Goal: Information Seeking & Learning: Learn about a topic

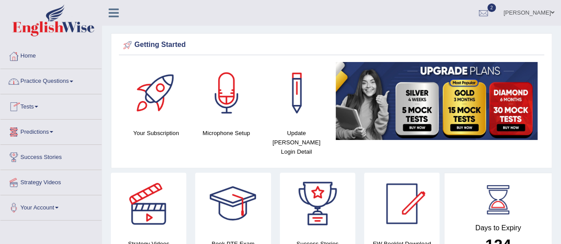
click at [73, 81] on span at bounding box center [72, 82] width 4 height 2
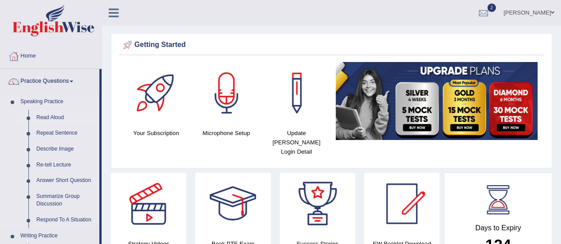
click at [49, 117] on link "Read Aloud" at bounding box center [65, 118] width 67 height 16
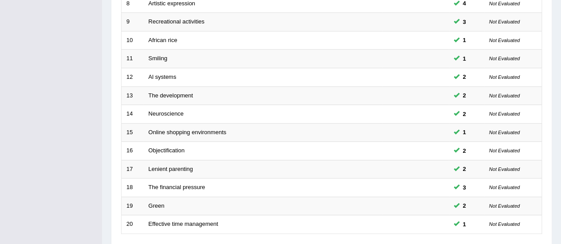
scroll to position [338, 0]
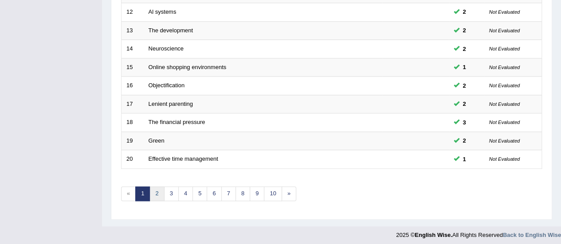
click at [156, 189] on link "2" at bounding box center [156, 194] width 15 height 15
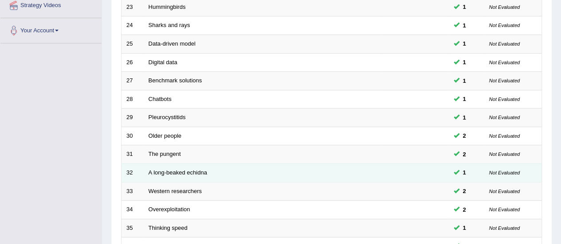
scroll to position [310, 0]
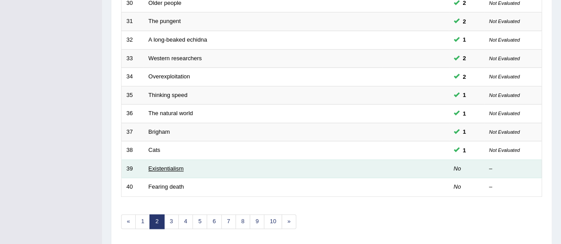
click at [172, 165] on link "Existentialism" at bounding box center [165, 168] width 35 height 7
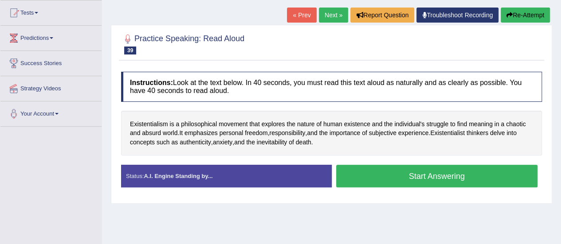
scroll to position [44, 0]
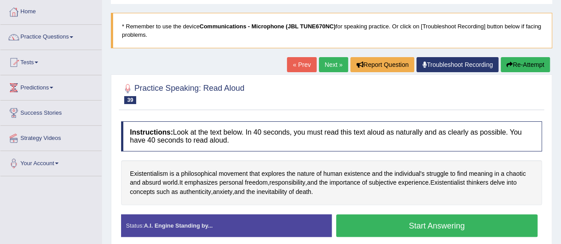
click at [73, 38] on link "Practice Questions" at bounding box center [50, 36] width 101 height 22
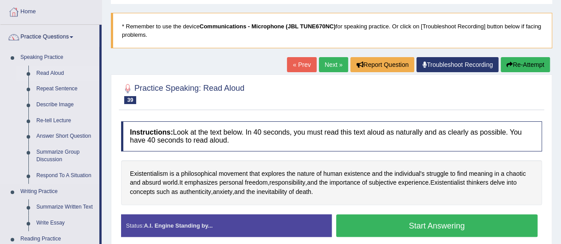
click at [51, 74] on link "Read Aloud" at bounding box center [65, 74] width 67 height 16
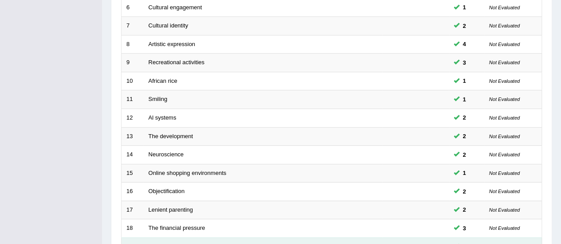
scroll to position [310, 0]
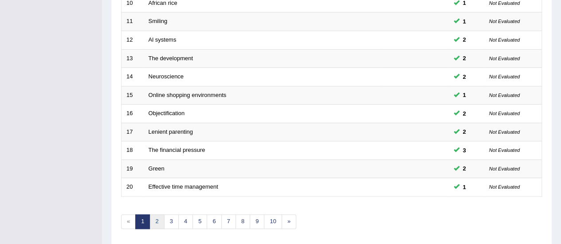
click at [157, 215] on link "2" at bounding box center [156, 222] width 15 height 15
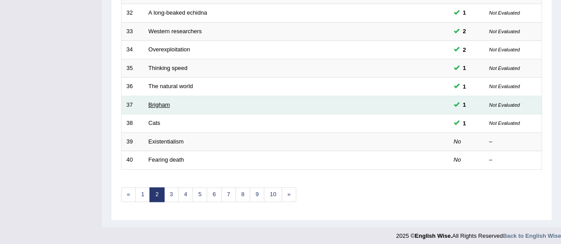
scroll to position [338, 0]
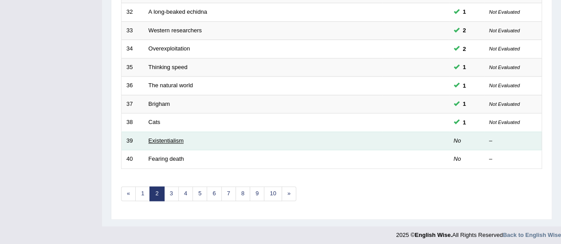
click at [183, 140] on link "Existentialism" at bounding box center [165, 140] width 35 height 7
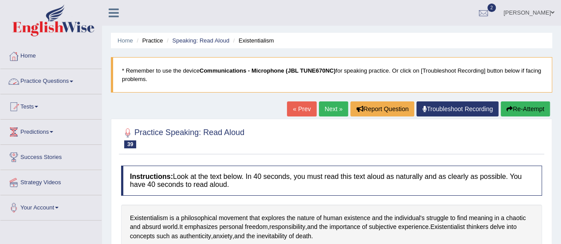
click at [73, 82] on span at bounding box center [72, 82] width 4 height 2
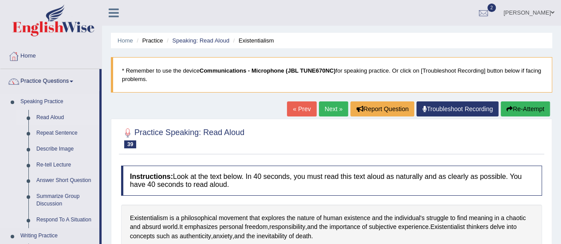
click at [60, 118] on link "Read Aloud" at bounding box center [65, 118] width 67 height 16
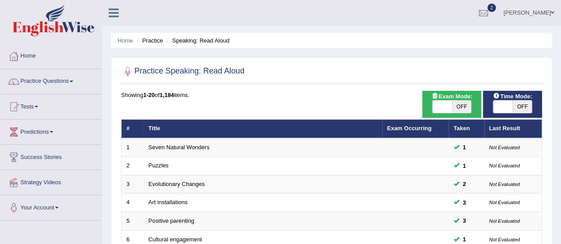
click at [523, 107] on span "OFF" at bounding box center [522, 107] width 20 height 12
checkbox input "true"
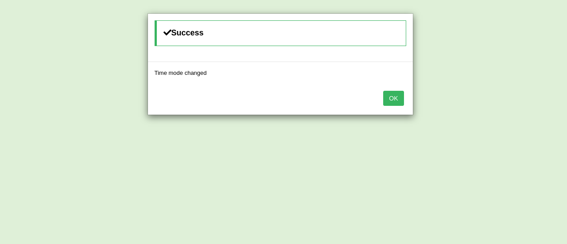
click at [394, 98] on button "OK" at bounding box center [393, 98] width 20 height 15
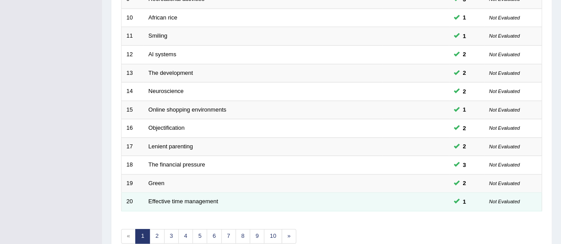
scroll to position [338, 0]
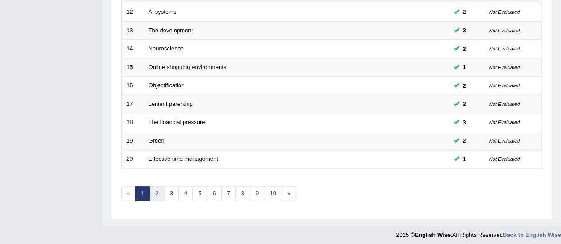
click at [160, 190] on link "2" at bounding box center [156, 194] width 15 height 15
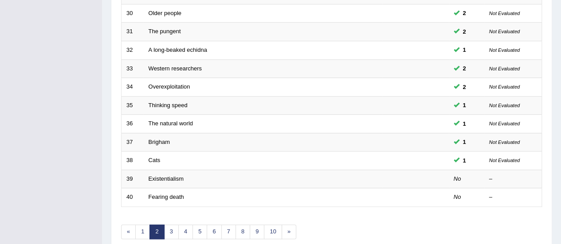
scroll to position [338, 0]
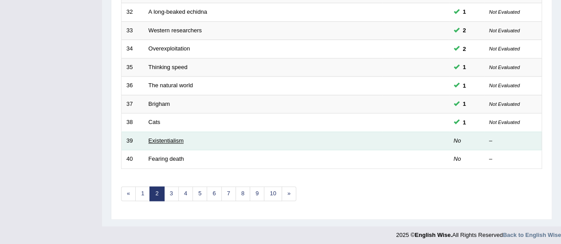
click at [167, 137] on link "Existentialism" at bounding box center [165, 140] width 35 height 7
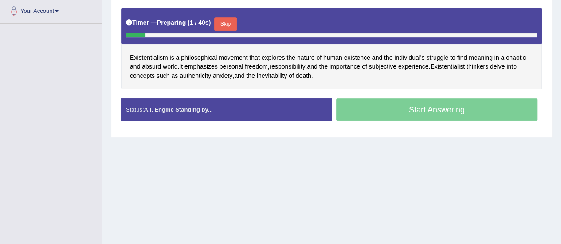
scroll to position [176, 0]
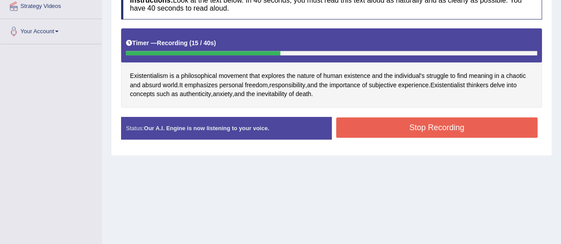
click at [369, 130] on button "Stop Recording" at bounding box center [437, 127] width 202 height 20
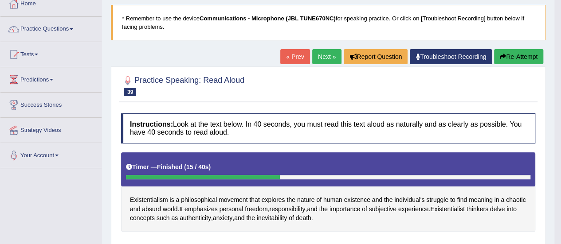
scroll to position [43, 0]
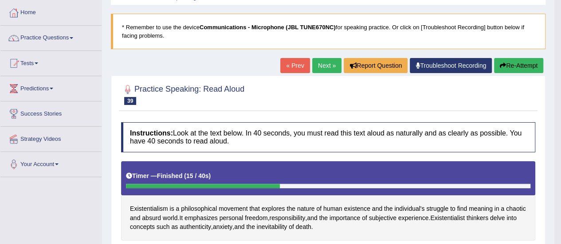
click at [324, 67] on link "Next »" at bounding box center [326, 65] width 29 height 15
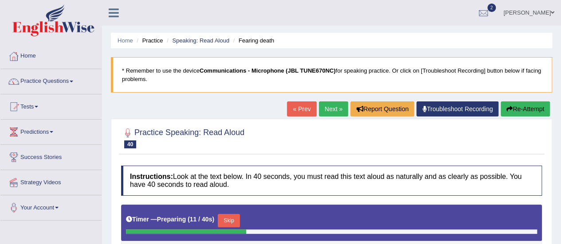
click at [231, 222] on button "Skip" at bounding box center [229, 220] width 22 height 13
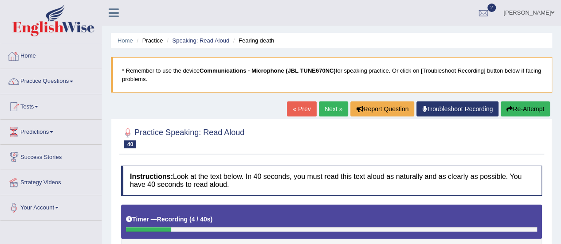
click at [31, 54] on link "Home" at bounding box center [50, 55] width 101 height 22
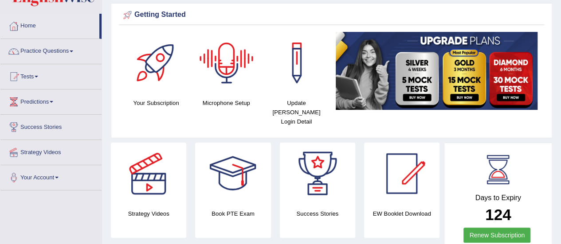
scroll to position [44, 0]
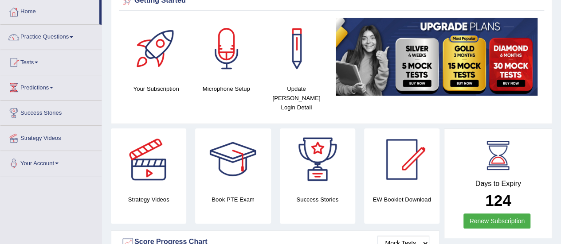
click at [221, 60] on div at bounding box center [226, 49] width 62 height 62
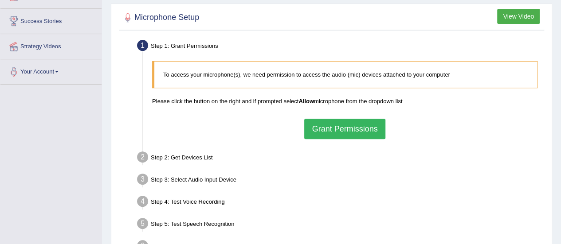
scroll to position [88, 0]
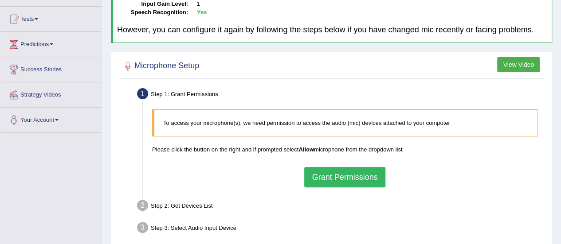
drag, startPoint x: 336, startPoint y: 177, endPoint x: 324, endPoint y: 179, distance: 11.7
click at [335, 178] on button "Grant Permissions" at bounding box center [344, 177] width 81 height 20
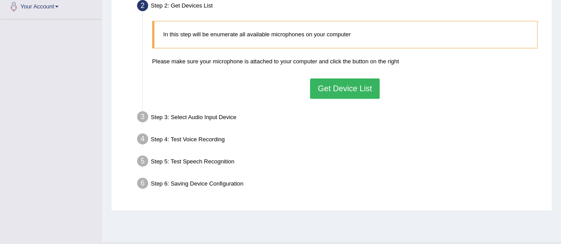
scroll to position [221, 0]
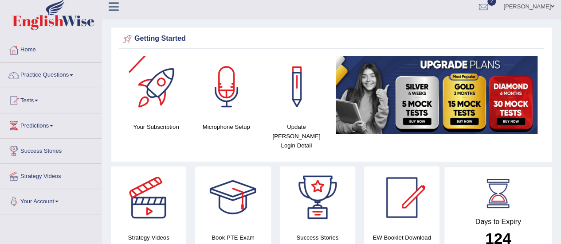
scroll to position [44, 0]
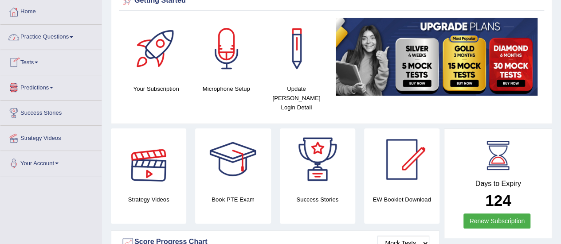
click at [71, 37] on link "Practice Questions" at bounding box center [50, 36] width 101 height 22
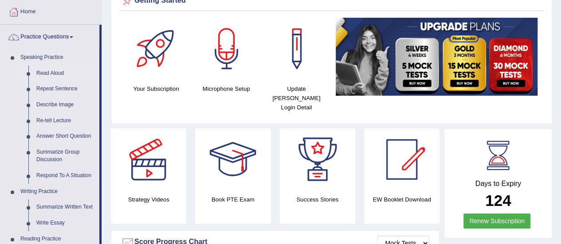
click at [51, 74] on link "Read Aloud" at bounding box center [65, 74] width 67 height 16
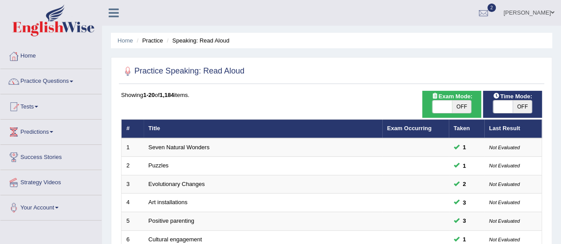
click at [522, 109] on span "OFF" at bounding box center [522, 107] width 20 height 12
checkbox input "true"
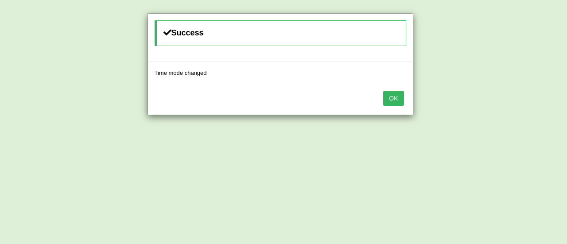
click at [390, 97] on button "OK" at bounding box center [393, 98] width 20 height 15
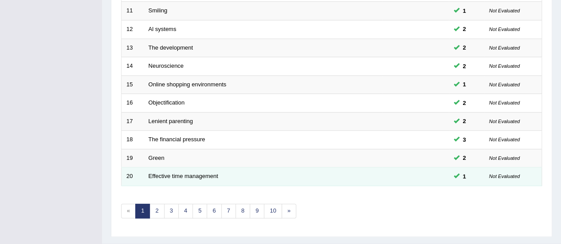
scroll to position [338, 0]
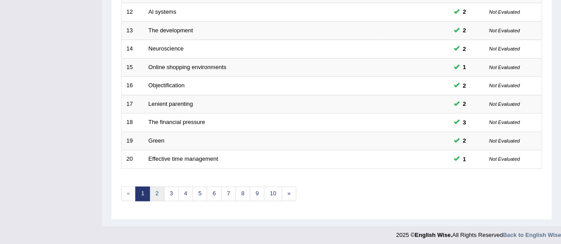
click at [154, 188] on link "2" at bounding box center [156, 194] width 15 height 15
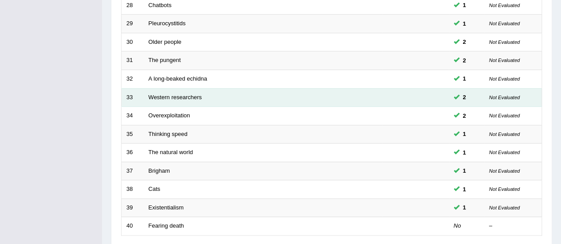
scroll to position [310, 0]
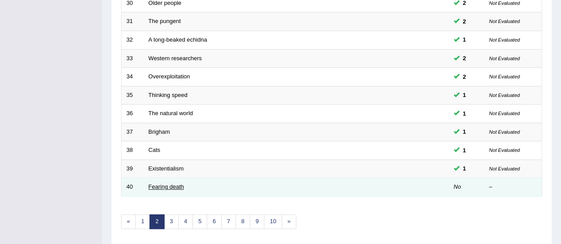
click at [168, 185] on link "Fearing death" at bounding box center [165, 186] width 35 height 7
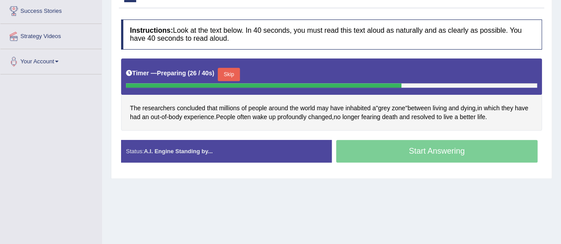
scroll to position [132, 0]
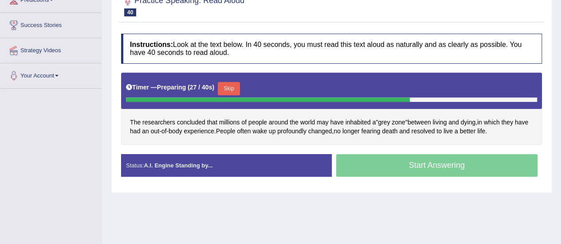
drag, startPoint x: 230, startPoint y: 86, endPoint x: 225, endPoint y: 87, distance: 4.6
click at [229, 86] on button "Skip" at bounding box center [229, 88] width 22 height 13
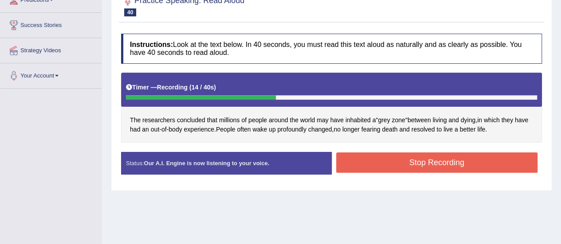
drag, startPoint x: 412, startPoint y: 160, endPoint x: 400, endPoint y: 163, distance: 12.2
click at [412, 161] on button "Stop Recording" at bounding box center [437, 162] width 202 height 20
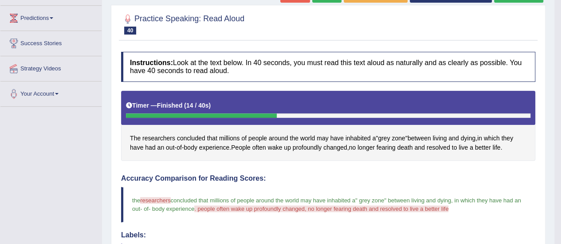
scroll to position [88, 0]
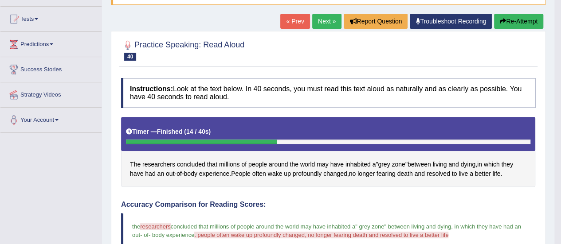
drag, startPoint x: 517, startPoint y: 20, endPoint x: 460, endPoint y: 51, distance: 64.7
click at [516, 21] on button "Re-Attempt" at bounding box center [518, 21] width 49 height 15
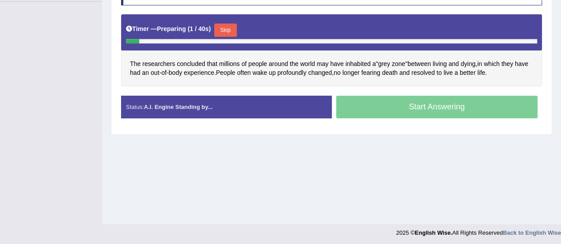
scroll to position [221, 0]
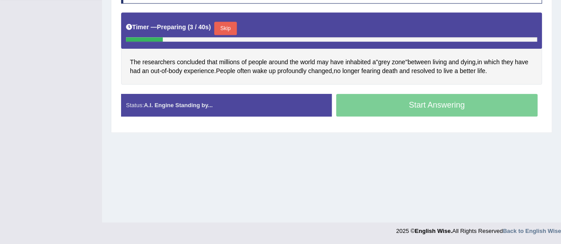
click at [226, 25] on button "Skip" at bounding box center [225, 28] width 22 height 13
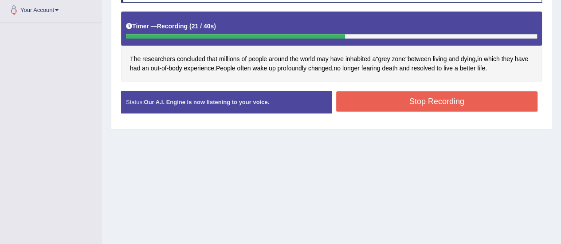
click at [437, 99] on button "Stop Recording" at bounding box center [437, 101] width 202 height 20
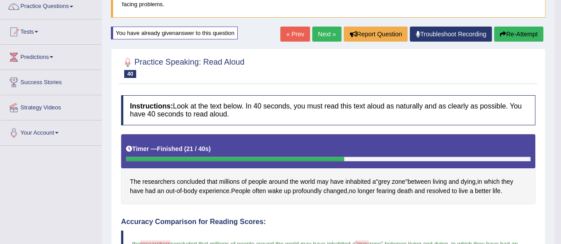
scroll to position [20, 0]
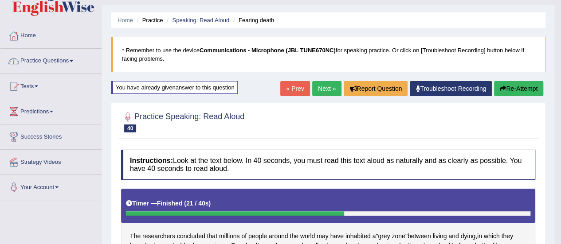
click at [324, 89] on link "Next »" at bounding box center [326, 88] width 29 height 15
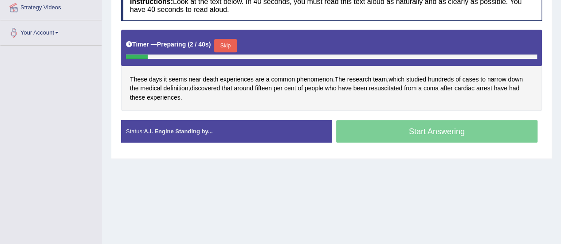
scroll to position [177, 0]
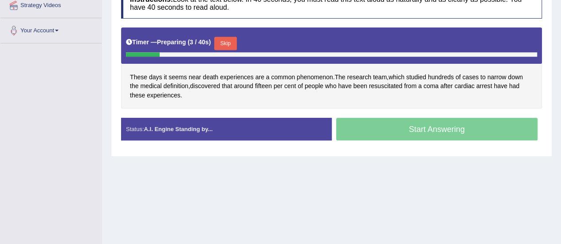
drag, startPoint x: 228, startPoint y: 39, endPoint x: 225, endPoint y: 45, distance: 6.8
click at [228, 39] on button "Skip" at bounding box center [225, 43] width 22 height 13
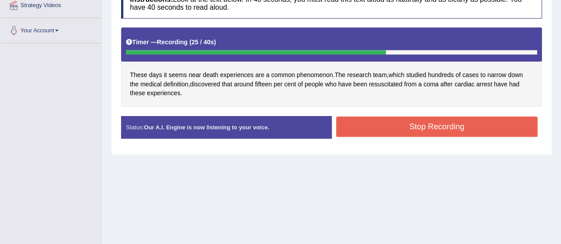
click at [347, 124] on button "Stop Recording" at bounding box center [437, 127] width 202 height 20
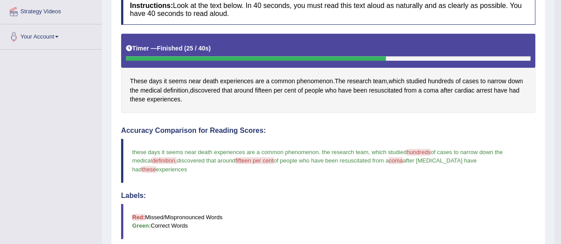
scroll to position [82, 0]
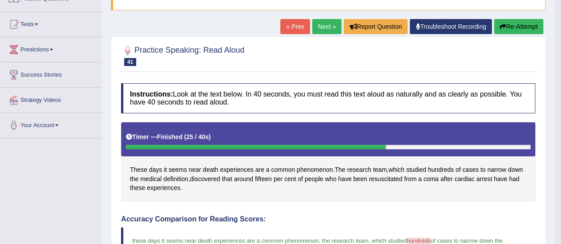
drag, startPoint x: 320, startPoint y: 26, endPoint x: 316, endPoint y: 28, distance: 4.8
click at [320, 26] on link "Next »" at bounding box center [326, 26] width 29 height 15
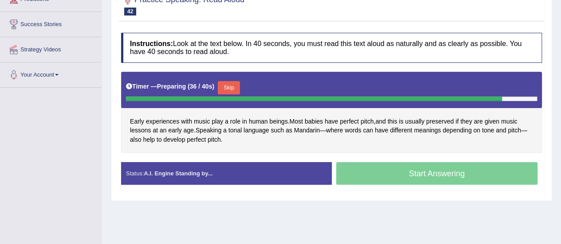
click at [234, 86] on button "Skip" at bounding box center [229, 87] width 22 height 13
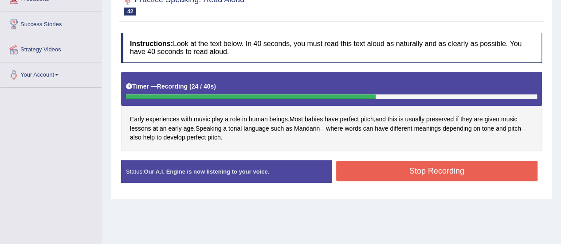
click at [386, 172] on button "Stop Recording" at bounding box center [437, 171] width 202 height 20
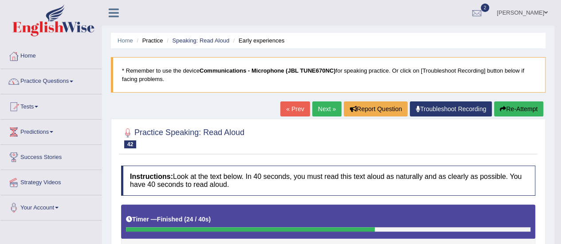
click at [73, 83] on link "Practice Questions" at bounding box center [50, 80] width 101 height 22
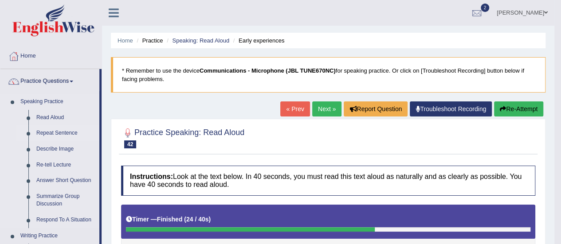
click at [55, 134] on link "Repeat Sentence" at bounding box center [65, 133] width 67 height 16
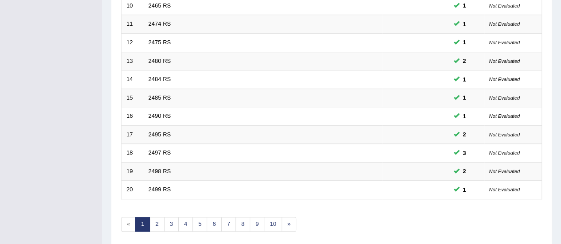
scroll to position [338, 0]
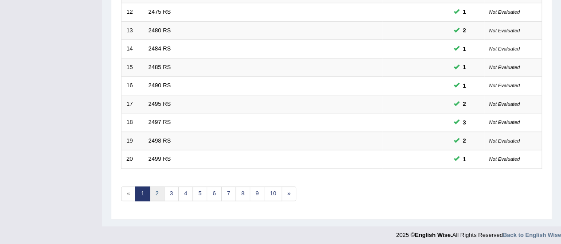
click at [157, 189] on link "2" at bounding box center [156, 194] width 15 height 15
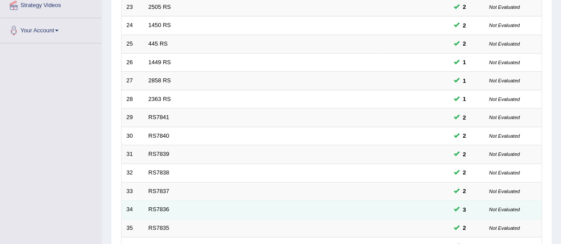
scroll to position [338, 0]
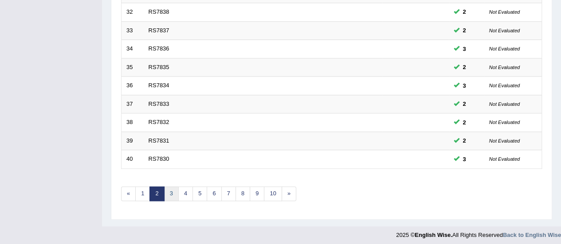
click at [168, 191] on link "3" at bounding box center [171, 194] width 15 height 15
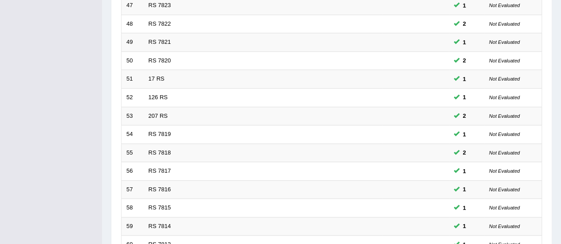
scroll to position [338, 0]
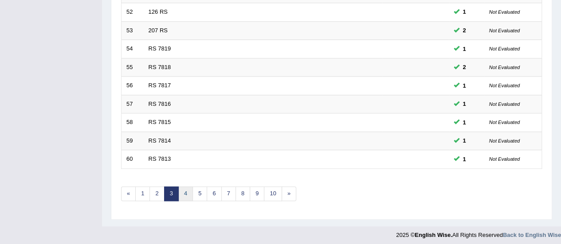
click at [185, 187] on link "4" at bounding box center [185, 194] width 15 height 15
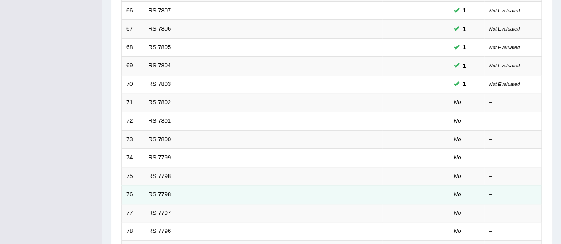
scroll to position [161, 0]
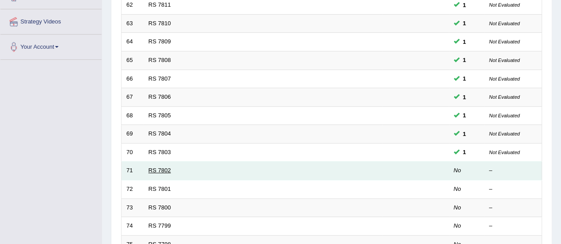
click at [156, 169] on link "RS 7802" at bounding box center [159, 170] width 23 height 7
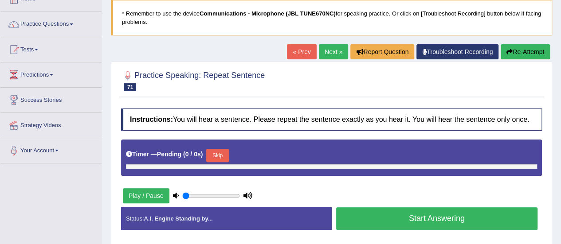
scroll to position [44, 0]
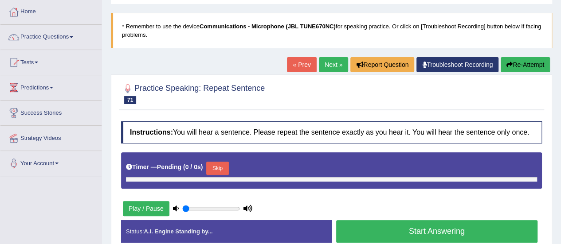
click at [326, 62] on link "Next »" at bounding box center [333, 64] width 29 height 15
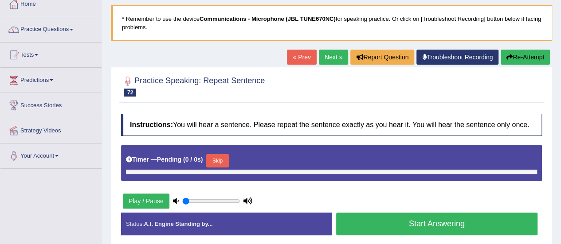
scroll to position [133, 0]
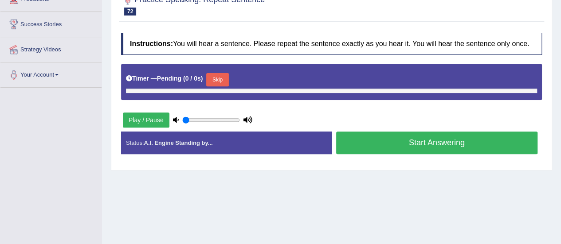
click at [135, 119] on button "Play / Pause" at bounding box center [146, 120] width 47 height 15
click at [156, 118] on button "Play / Pause" at bounding box center [146, 120] width 47 height 15
click at [246, 117] on icon at bounding box center [247, 120] width 9 height 6
click at [430, 142] on button "Start Answering" at bounding box center [437, 143] width 202 height 23
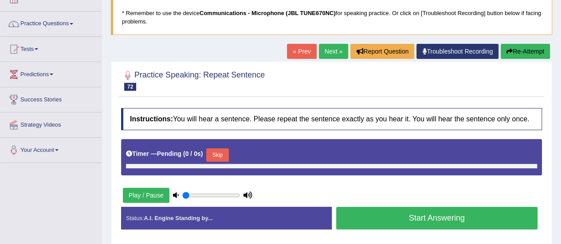
scroll to position [44, 0]
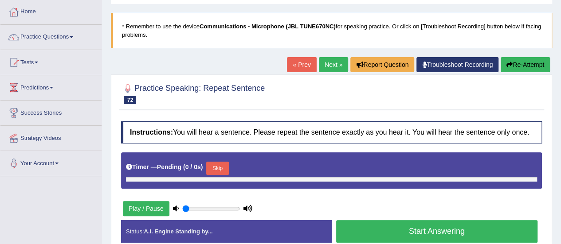
click at [532, 63] on button "Re-Attempt" at bounding box center [524, 64] width 49 height 15
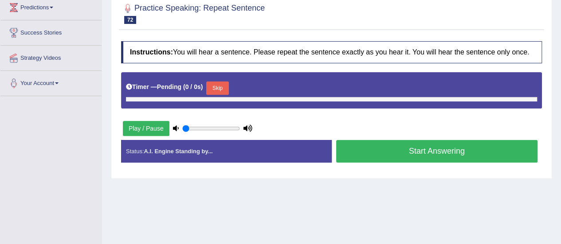
scroll to position [133, 0]
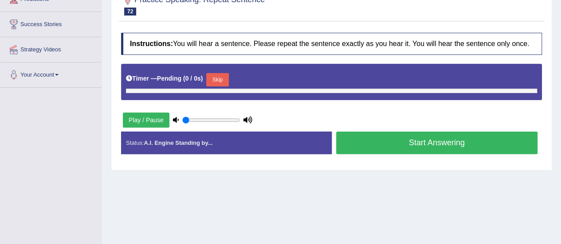
click at [219, 76] on button "Skip" at bounding box center [217, 79] width 22 height 13
click at [187, 118] on input "range" at bounding box center [211, 120] width 58 height 7
type input "0.3"
click at [198, 119] on input "range" at bounding box center [211, 120] width 58 height 7
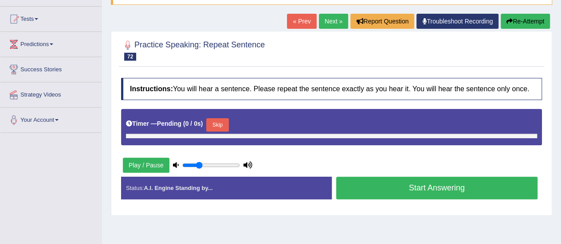
scroll to position [44, 0]
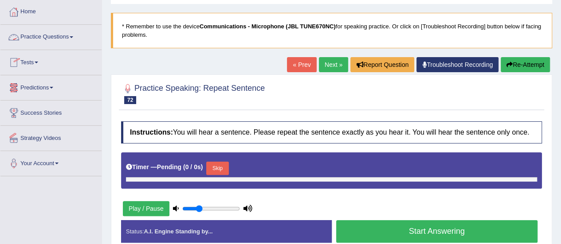
drag, startPoint x: 73, startPoint y: 36, endPoint x: 73, endPoint y: 42, distance: 5.8
click at [73, 37] on span at bounding box center [72, 37] width 4 height 2
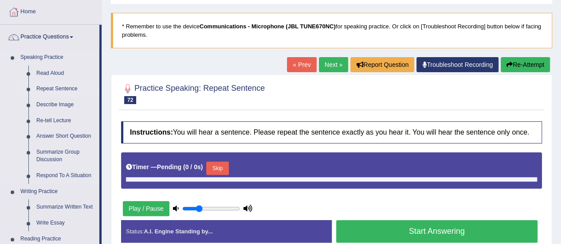
click at [58, 89] on link "Repeat Sentence" at bounding box center [65, 89] width 67 height 16
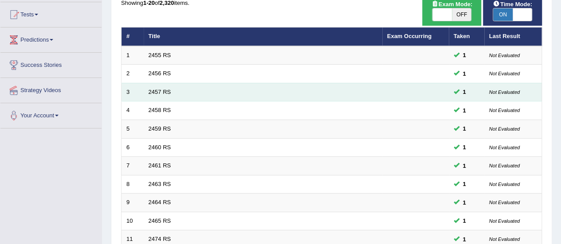
scroll to position [44, 0]
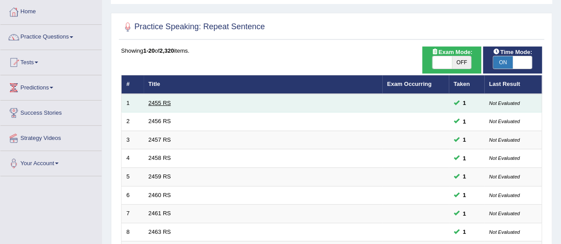
click at [168, 101] on link "2455 RS" at bounding box center [159, 103] width 23 height 7
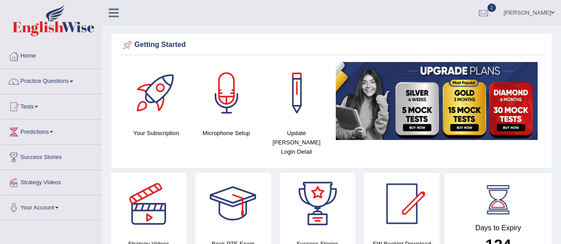
click at [72, 80] on link "Practice Questions" at bounding box center [50, 80] width 101 height 22
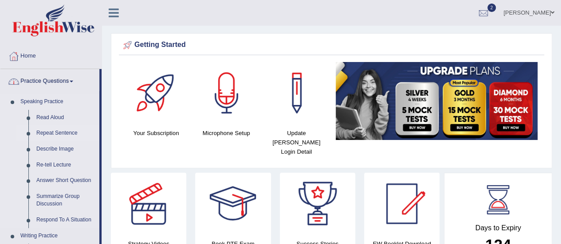
click at [65, 134] on link "Repeat Sentence" at bounding box center [65, 133] width 67 height 16
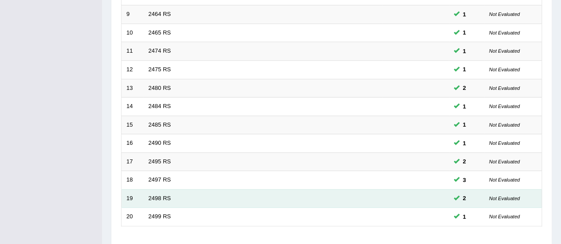
scroll to position [338, 0]
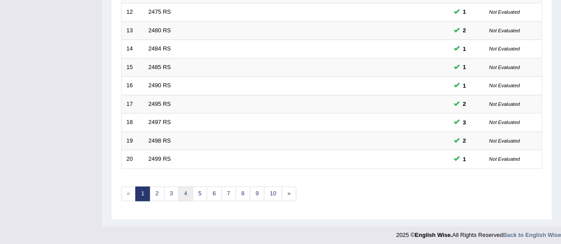
click at [183, 189] on link "4" at bounding box center [185, 194] width 15 height 15
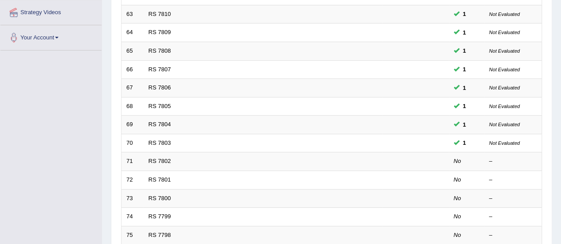
scroll to position [177, 0]
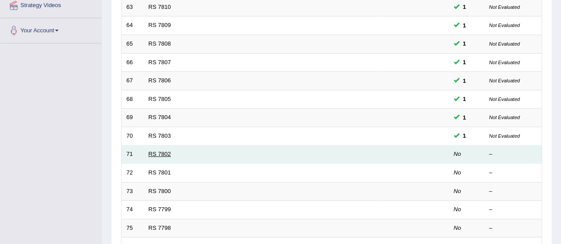
click at [166, 151] on link "RS 7802" at bounding box center [159, 154] width 23 height 7
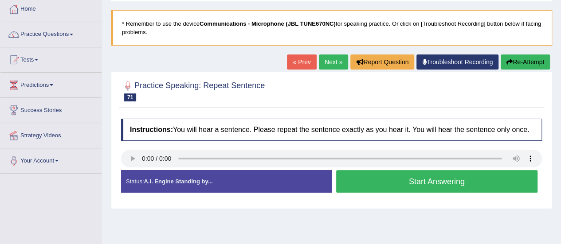
scroll to position [89, 0]
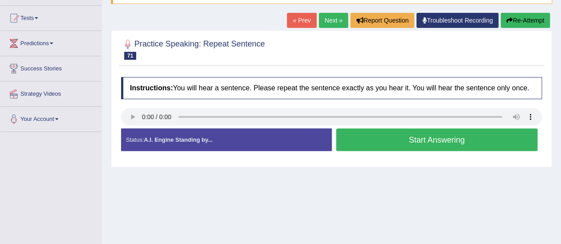
click at [421, 143] on button "Start Answering" at bounding box center [437, 140] width 202 height 23
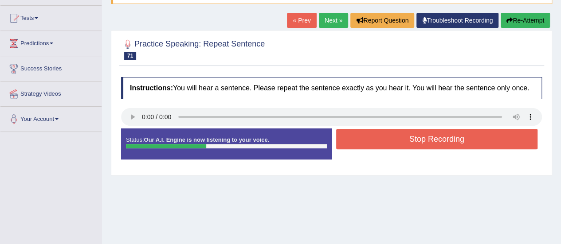
click at [415, 139] on button "Stop Recording" at bounding box center [437, 139] width 202 height 20
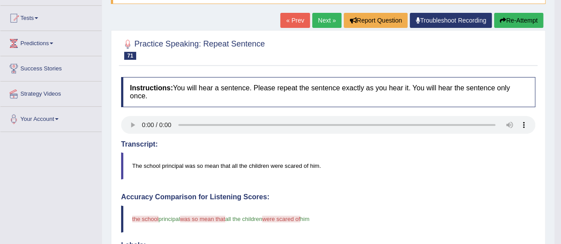
click at [325, 21] on link "Next »" at bounding box center [326, 20] width 29 height 15
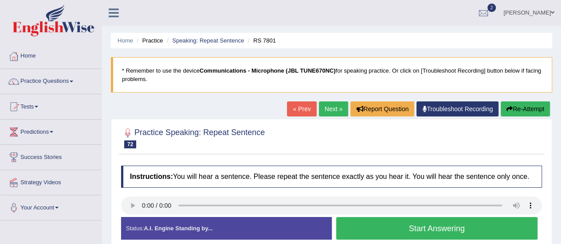
click at [513, 109] on button "Re-Attempt" at bounding box center [524, 109] width 49 height 15
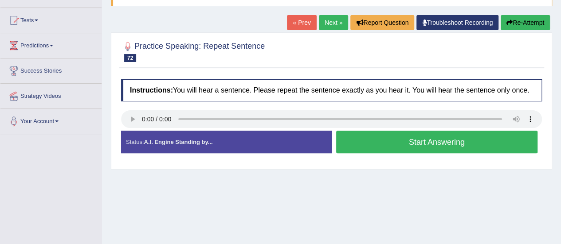
scroll to position [133, 0]
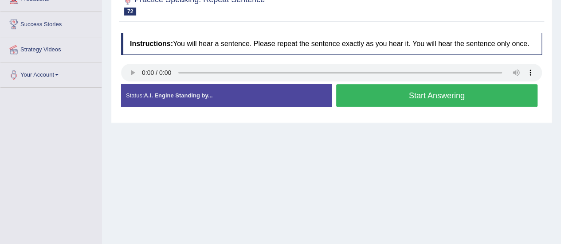
drag, startPoint x: 395, startPoint y: 94, endPoint x: 392, endPoint y: 108, distance: 13.7
click at [397, 105] on button "Start Answering" at bounding box center [437, 95] width 202 height 23
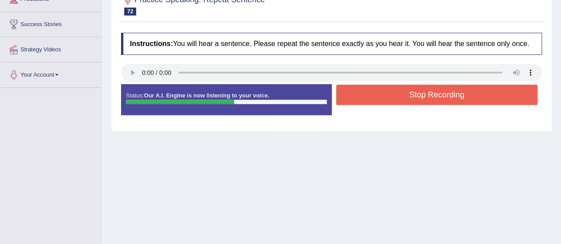
click at [435, 94] on button "Stop Recording" at bounding box center [437, 95] width 202 height 20
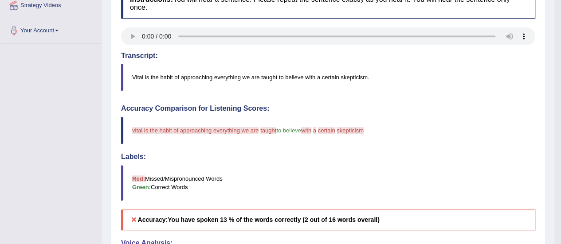
scroll to position [0, 0]
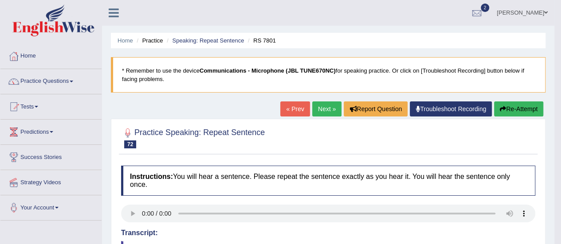
click at [328, 107] on link "Next »" at bounding box center [326, 109] width 29 height 15
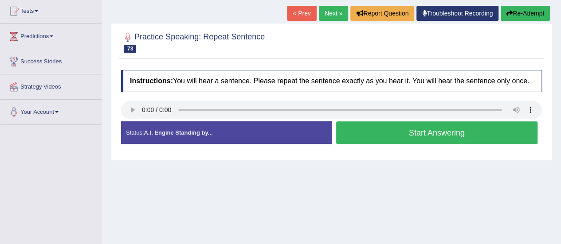
scroll to position [133, 0]
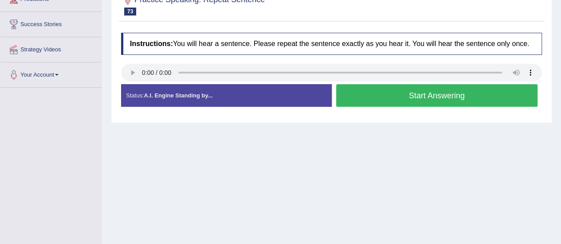
drag, startPoint x: 406, startPoint y: 90, endPoint x: 403, endPoint y: 100, distance: 10.4
click at [406, 97] on button "Start Answering" at bounding box center [437, 95] width 202 height 23
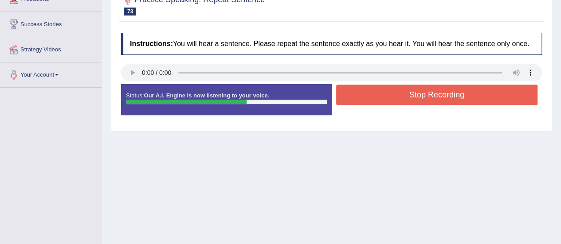
click at [414, 93] on button "Stop Recording" at bounding box center [437, 95] width 202 height 20
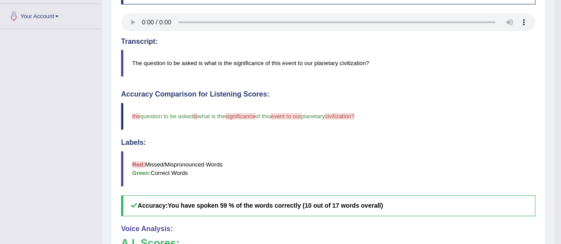
scroll to position [89, 0]
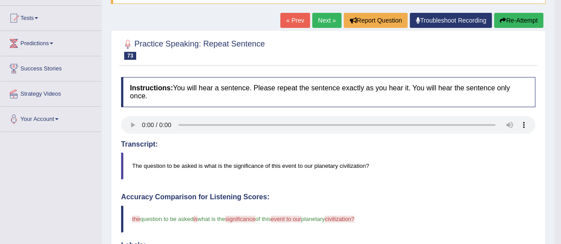
drag, startPoint x: 320, startPoint y: 16, endPoint x: 312, endPoint y: 25, distance: 11.9
click at [320, 17] on link "Next »" at bounding box center [326, 20] width 29 height 15
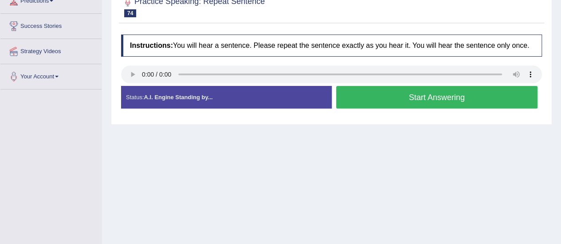
scroll to position [133, 0]
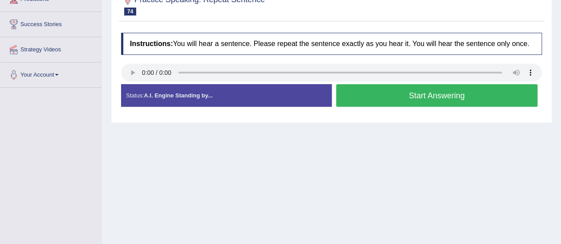
drag, startPoint x: 407, startPoint y: 95, endPoint x: 399, endPoint y: 109, distance: 16.5
click at [403, 108] on div "Start Answering" at bounding box center [437, 96] width 211 height 25
click at [410, 93] on button "Start Answering" at bounding box center [437, 95] width 202 height 23
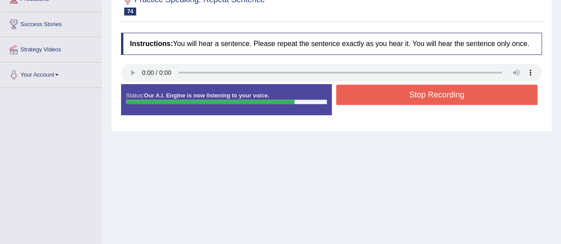
click at [439, 94] on button "Stop Recording" at bounding box center [437, 95] width 202 height 20
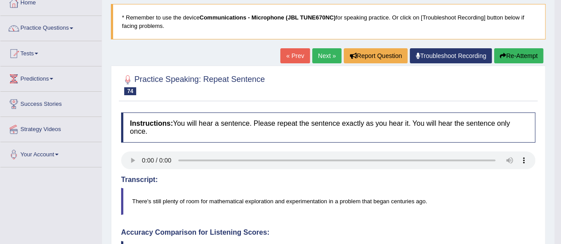
scroll to position [0, 0]
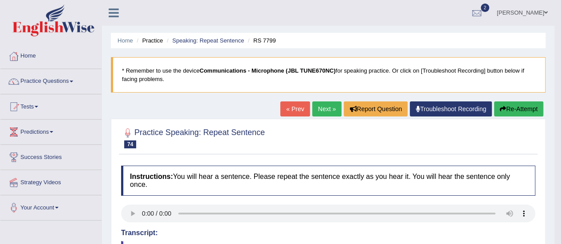
click at [326, 109] on link "Next »" at bounding box center [326, 109] width 29 height 15
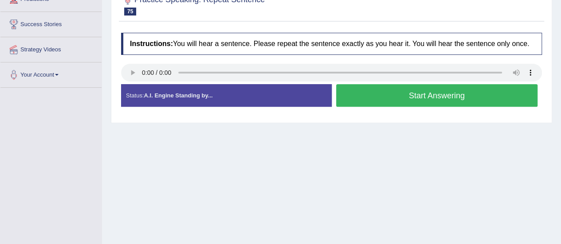
scroll to position [133, 0]
drag, startPoint x: 383, startPoint y: 94, endPoint x: 382, endPoint y: 99, distance: 5.1
click at [384, 94] on button "Start Answering" at bounding box center [437, 95] width 202 height 23
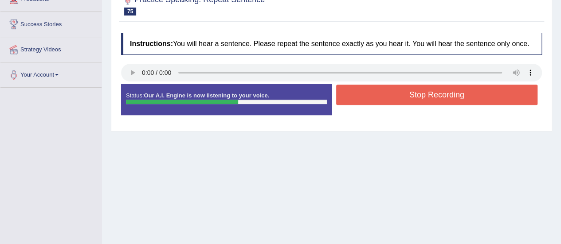
click at [408, 94] on button "Stop Recording" at bounding box center [437, 95] width 202 height 20
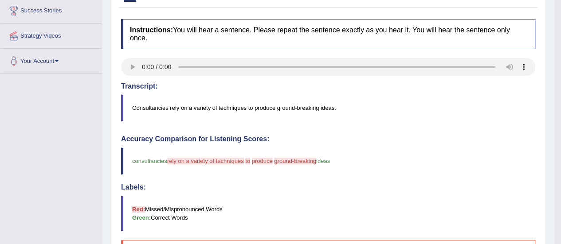
scroll to position [14, 0]
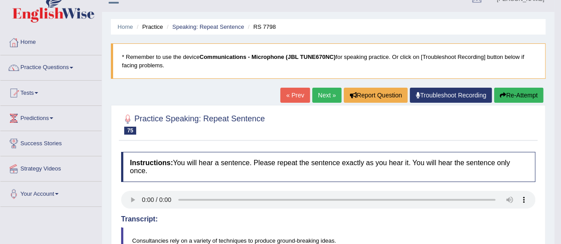
click at [328, 94] on link "Next »" at bounding box center [326, 95] width 29 height 15
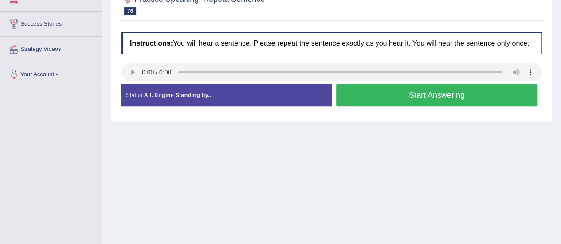
scroll to position [132, 0]
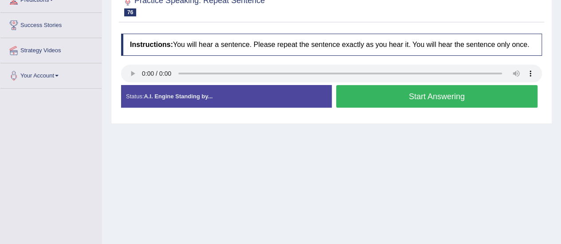
click at [413, 96] on button "Start Answering" at bounding box center [437, 96] width 202 height 23
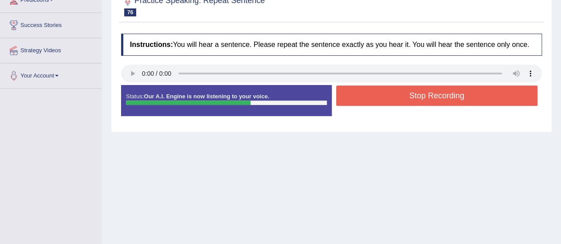
click at [449, 96] on button "Stop Recording" at bounding box center [437, 96] width 202 height 20
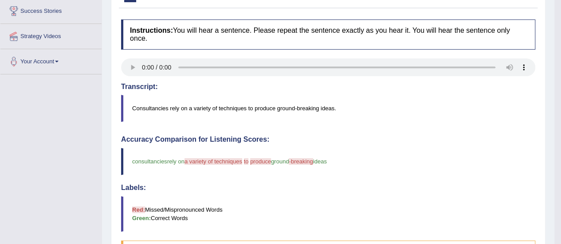
scroll to position [43, 0]
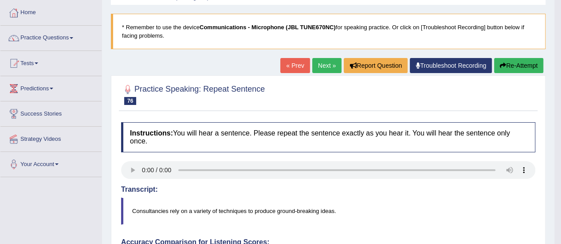
click at [329, 63] on link "Next »" at bounding box center [326, 65] width 29 height 15
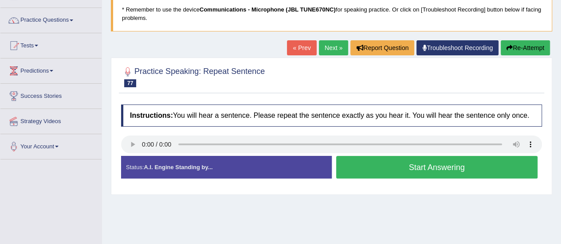
scroll to position [89, 0]
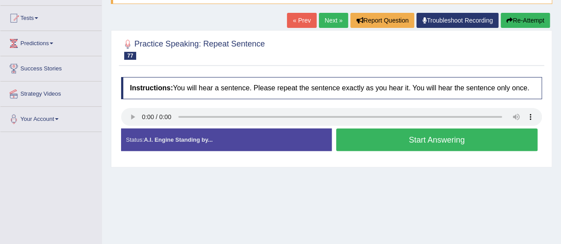
drag, startPoint x: 523, startPoint y: 21, endPoint x: 470, endPoint y: 39, distance: 55.6
click at [522, 21] on button "Re-Attempt" at bounding box center [524, 20] width 49 height 15
click at [430, 140] on button "Start Answering" at bounding box center [437, 140] width 202 height 23
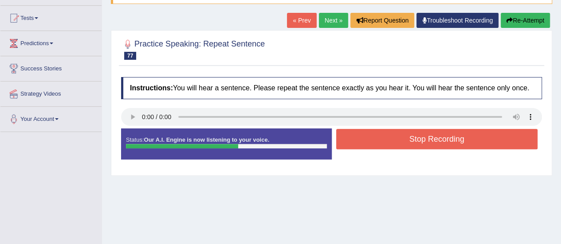
click at [429, 140] on button "Stop Recording" at bounding box center [437, 139] width 202 height 20
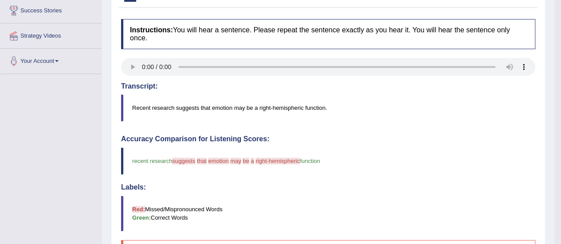
scroll to position [14, 0]
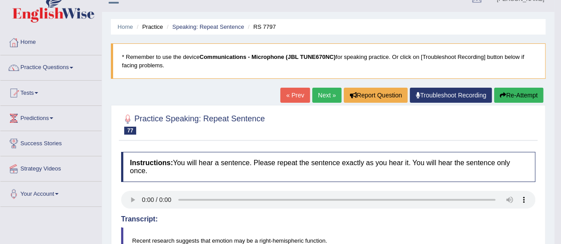
click at [320, 95] on link "Next »" at bounding box center [326, 95] width 29 height 15
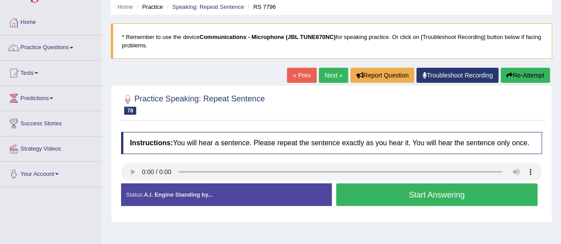
scroll to position [89, 0]
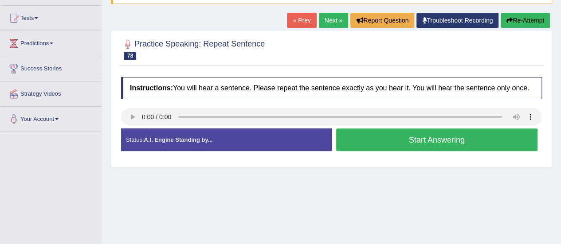
click at [328, 19] on link "Next »" at bounding box center [333, 20] width 29 height 15
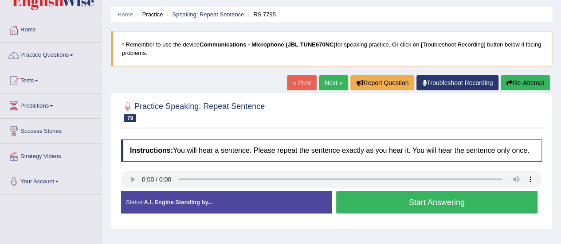
scroll to position [44, 0]
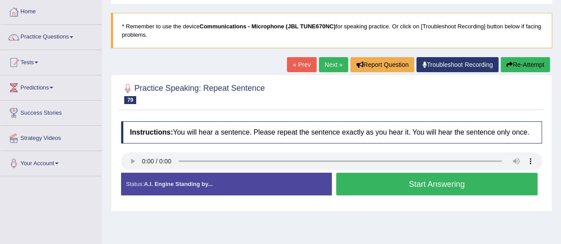
click at [418, 182] on button "Start Answering" at bounding box center [437, 184] width 202 height 23
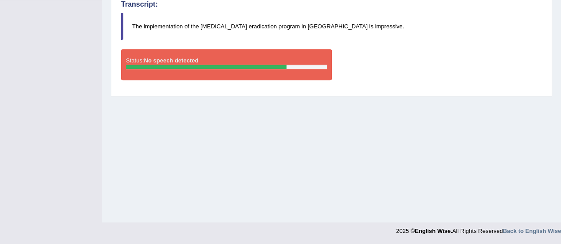
scroll to position [88, 0]
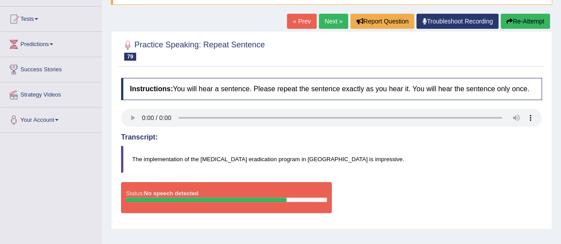
drag, startPoint x: 523, startPoint y: 21, endPoint x: 507, endPoint y: 21, distance: 16.0
click at [518, 21] on button "Re-Attempt" at bounding box center [524, 21] width 49 height 15
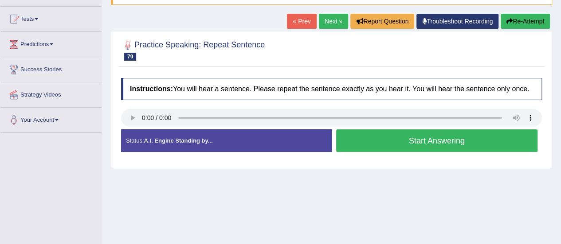
click at [426, 141] on button "Start Answering" at bounding box center [437, 140] width 202 height 23
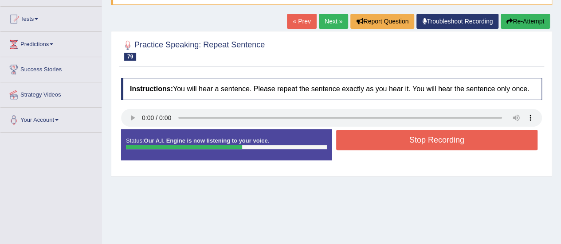
click at [403, 134] on button "Stop Recording" at bounding box center [437, 140] width 202 height 20
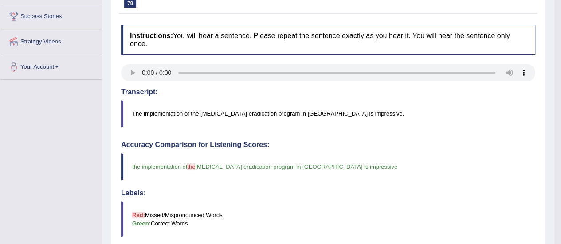
scroll to position [88, 0]
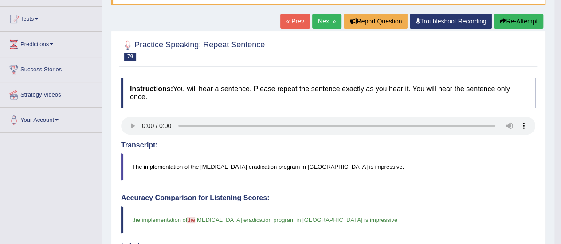
click at [324, 20] on link "Next »" at bounding box center [326, 21] width 29 height 15
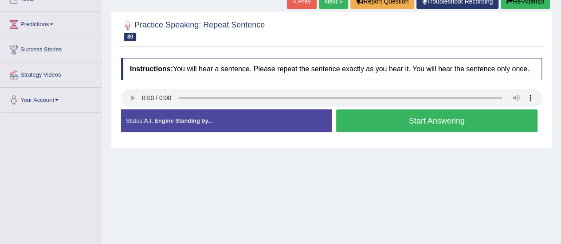
scroll to position [133, 0]
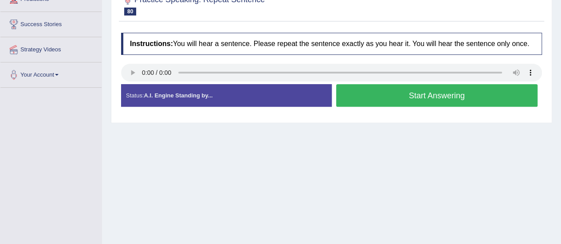
click at [414, 93] on button "Start Answering" at bounding box center [437, 95] width 202 height 23
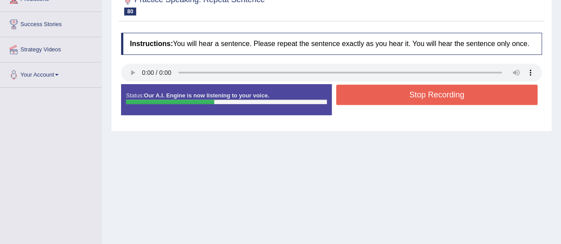
click at [400, 93] on button "Stop Recording" at bounding box center [437, 95] width 202 height 20
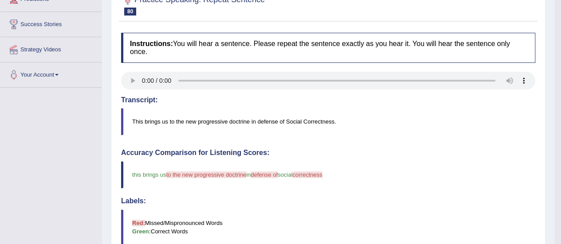
scroll to position [0, 0]
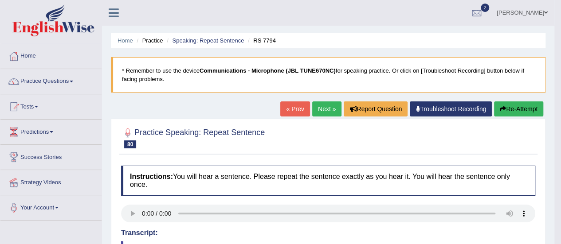
click at [319, 107] on link "Next »" at bounding box center [326, 109] width 29 height 15
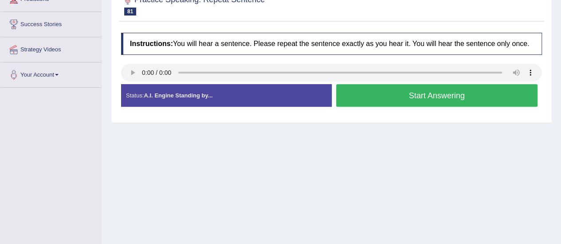
scroll to position [133, 0]
click at [426, 95] on button "Start Answering" at bounding box center [437, 95] width 202 height 23
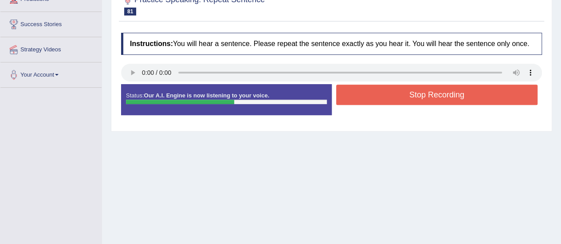
drag, startPoint x: 416, startPoint y: 93, endPoint x: 409, endPoint y: 99, distance: 10.0
click at [416, 93] on button "Stop Recording" at bounding box center [437, 95] width 202 height 20
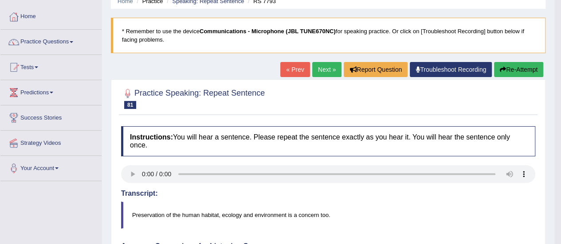
scroll to position [0, 0]
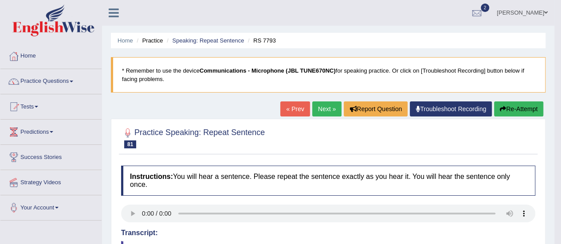
click at [322, 107] on link "Next »" at bounding box center [326, 109] width 29 height 15
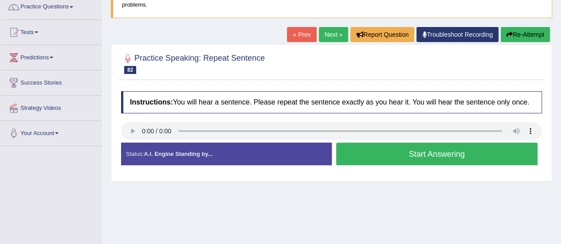
scroll to position [133, 0]
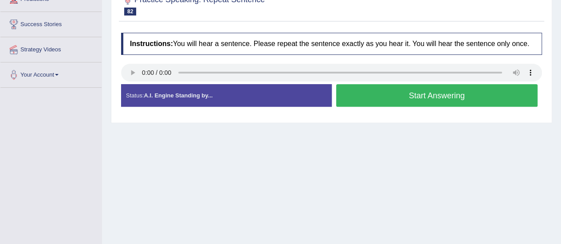
click at [436, 89] on button "Start Answering" at bounding box center [437, 95] width 202 height 23
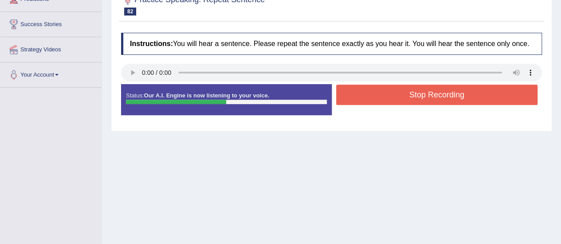
click at [433, 94] on button "Stop Recording" at bounding box center [437, 95] width 202 height 20
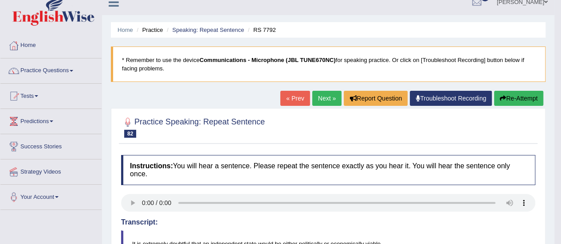
scroll to position [0, 0]
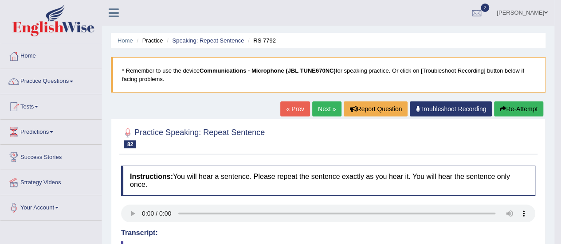
click at [322, 108] on link "Next »" at bounding box center [326, 109] width 29 height 15
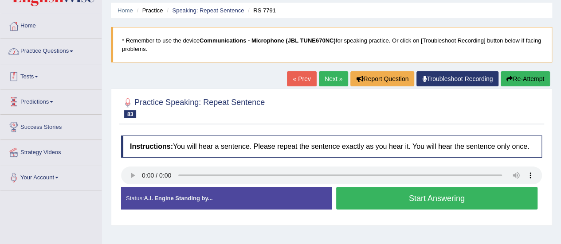
scroll to position [44, 0]
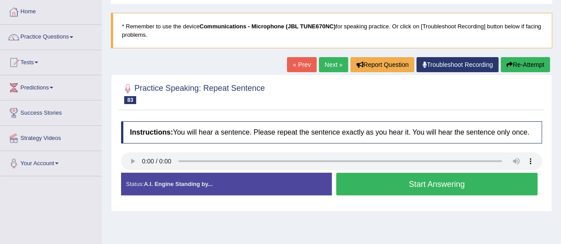
click at [412, 181] on button "Start Answering" at bounding box center [437, 184] width 202 height 23
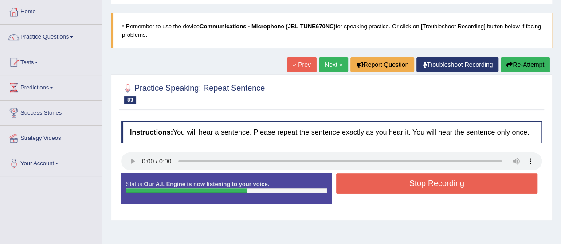
drag, startPoint x: 404, startPoint y: 183, endPoint x: 390, endPoint y: 194, distance: 17.5
click at [402, 187] on button "Stop Recording" at bounding box center [437, 183] width 202 height 20
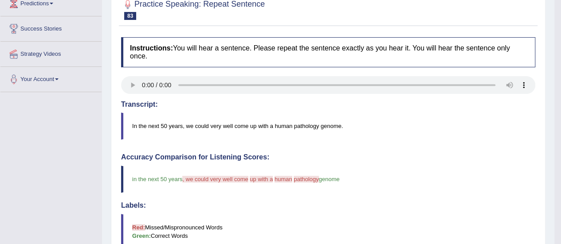
scroll to position [89, 0]
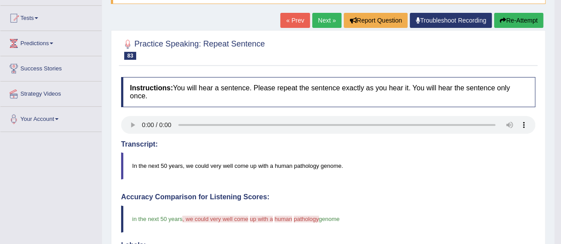
click at [324, 16] on link "Next »" at bounding box center [326, 20] width 29 height 15
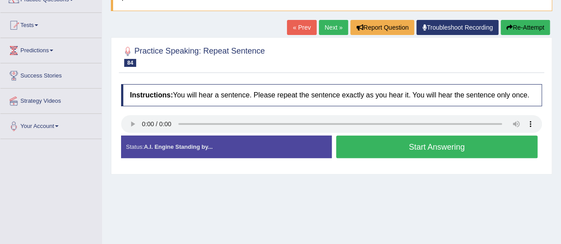
scroll to position [89, 0]
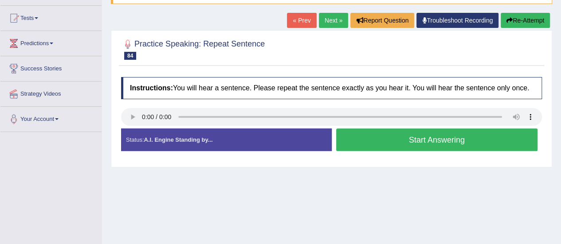
click at [408, 139] on button "Start Answering" at bounding box center [437, 140] width 202 height 23
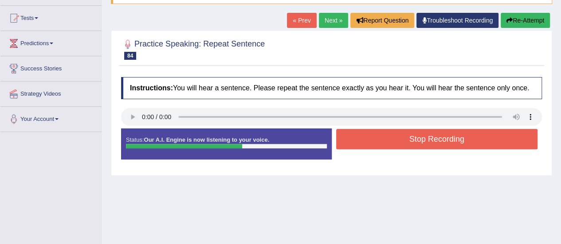
drag, startPoint x: 418, startPoint y: 138, endPoint x: 413, endPoint y: 143, distance: 7.8
click at [418, 139] on button "Stop Recording" at bounding box center [437, 139] width 202 height 20
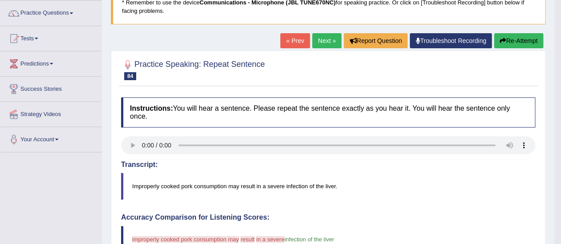
scroll to position [0, 0]
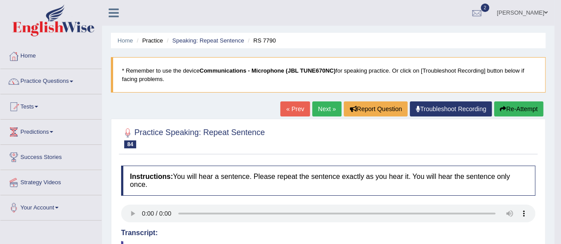
click at [326, 107] on link "Next »" at bounding box center [326, 109] width 29 height 15
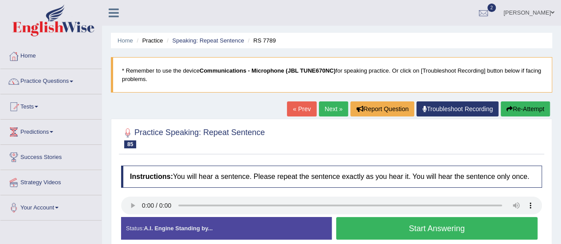
click at [522, 109] on button "Re-Attempt" at bounding box center [524, 109] width 49 height 15
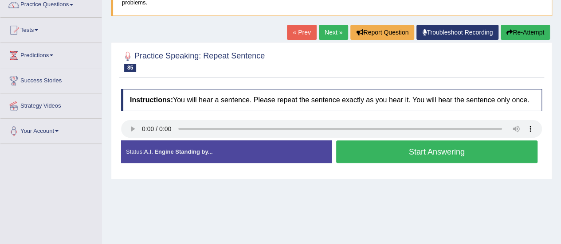
scroll to position [133, 0]
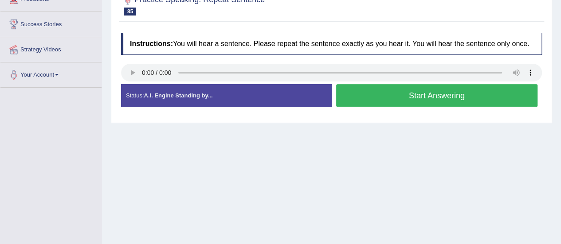
drag, startPoint x: 414, startPoint y: 94, endPoint x: 410, endPoint y: 99, distance: 6.3
click at [414, 97] on button "Start Answering" at bounding box center [437, 95] width 202 height 23
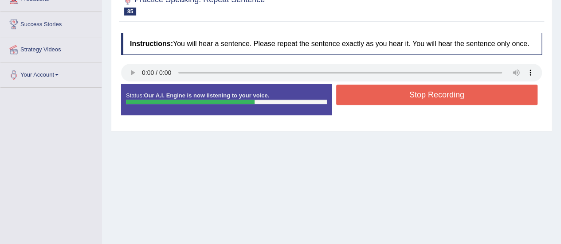
drag, startPoint x: 441, startPoint y: 96, endPoint x: 437, endPoint y: 99, distance: 5.6
click at [440, 98] on button "Stop Recording" at bounding box center [437, 95] width 202 height 20
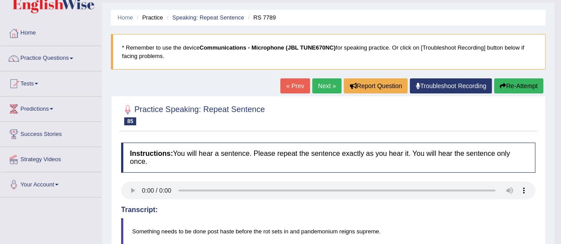
scroll to position [0, 0]
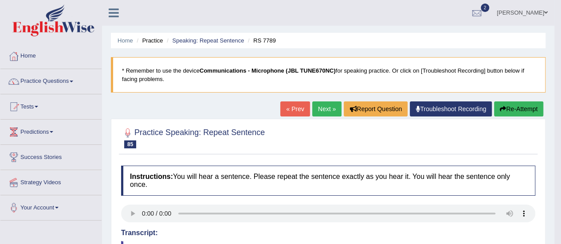
click at [328, 111] on link "Next »" at bounding box center [326, 109] width 29 height 15
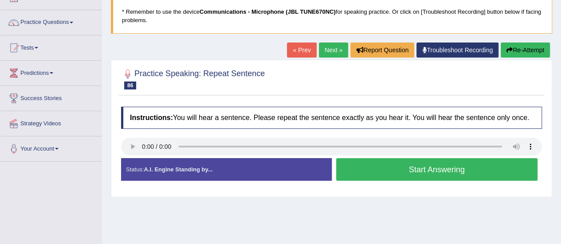
scroll to position [133, 0]
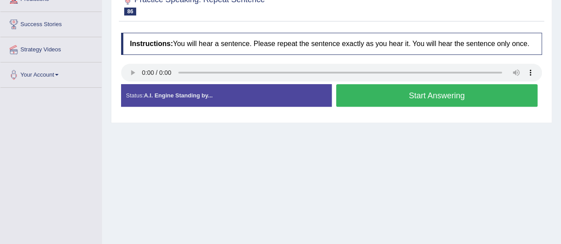
drag, startPoint x: 416, startPoint y: 96, endPoint x: 406, endPoint y: 99, distance: 10.4
click at [414, 97] on button "Start Answering" at bounding box center [437, 95] width 202 height 23
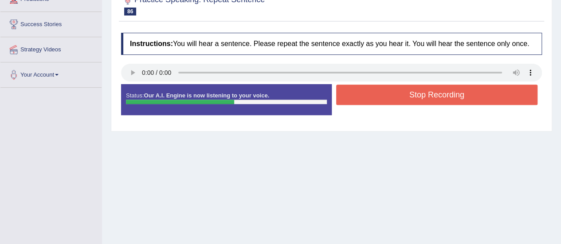
click at [413, 96] on button "Stop Recording" at bounding box center [437, 95] width 202 height 20
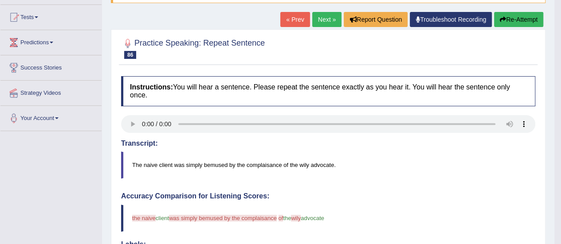
scroll to position [89, 0]
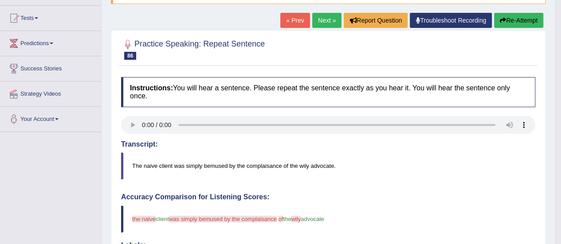
click at [322, 20] on link "Next »" at bounding box center [326, 20] width 29 height 15
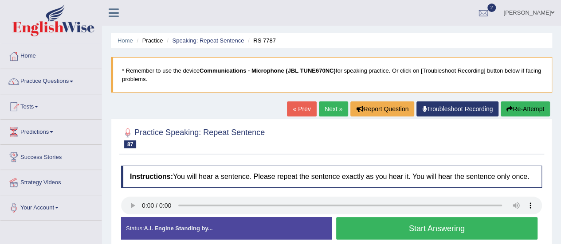
scroll to position [133, 0]
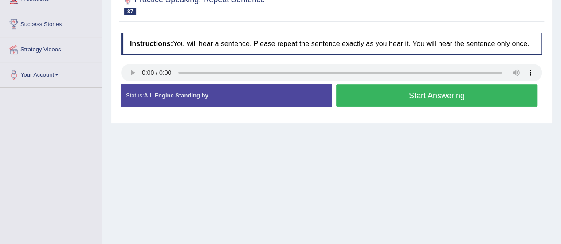
drag, startPoint x: 424, startPoint y: 94, endPoint x: 419, endPoint y: 95, distance: 4.5
click at [423, 95] on button "Start Answering" at bounding box center [437, 95] width 202 height 23
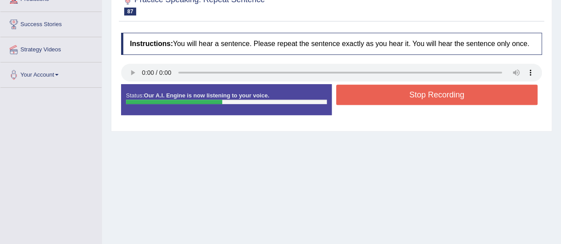
click at [424, 95] on button "Stop Recording" at bounding box center [437, 95] width 202 height 20
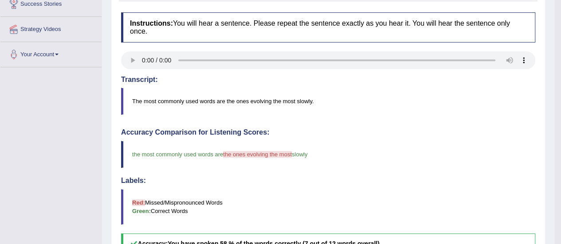
scroll to position [44, 0]
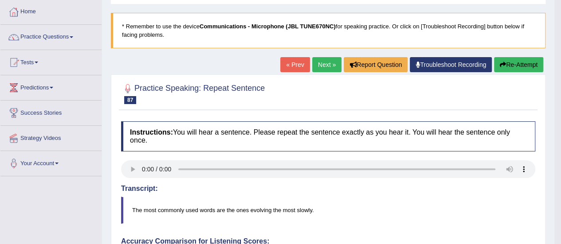
click at [322, 63] on link "Next »" at bounding box center [326, 64] width 29 height 15
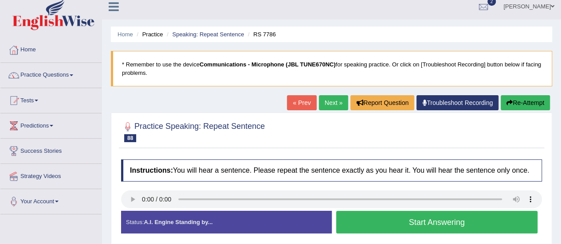
scroll to position [133, 0]
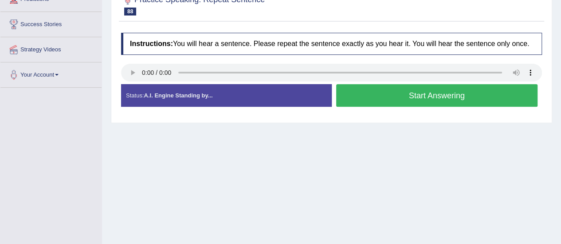
click at [417, 95] on button "Start Answering" at bounding box center [437, 95] width 202 height 23
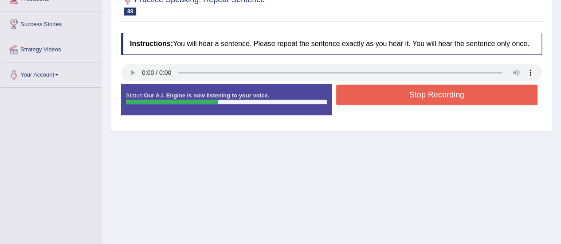
click at [419, 96] on button "Stop Recording" at bounding box center [437, 95] width 202 height 20
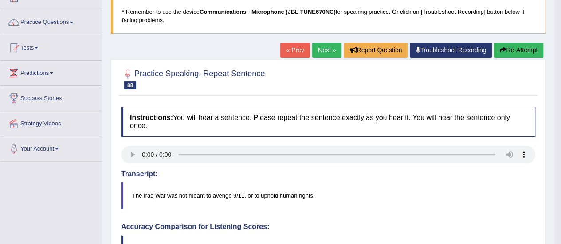
scroll to position [44, 0]
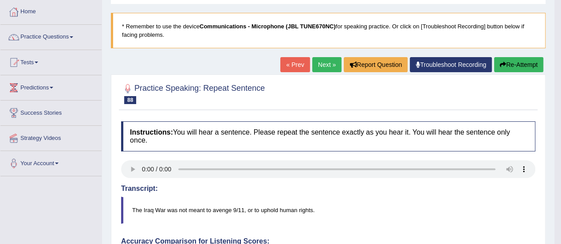
click at [321, 64] on link "Next »" at bounding box center [326, 64] width 29 height 15
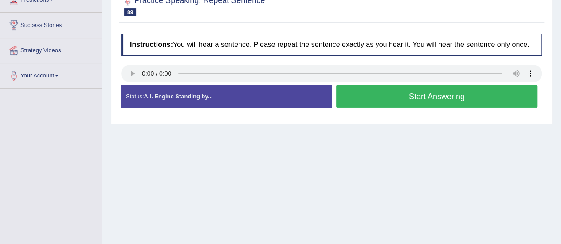
scroll to position [133, 0]
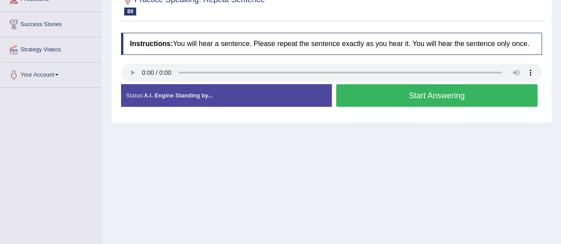
drag, startPoint x: 408, startPoint y: 91, endPoint x: 408, endPoint y: 99, distance: 8.0
click at [410, 97] on button "Start Answering" at bounding box center [437, 95] width 202 height 23
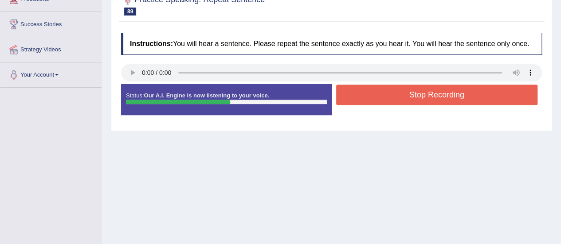
click at [412, 95] on button "Stop Recording" at bounding box center [437, 95] width 202 height 20
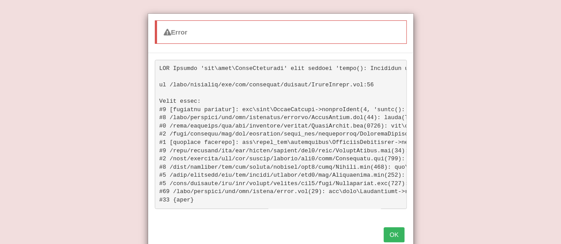
scroll to position [4, 0]
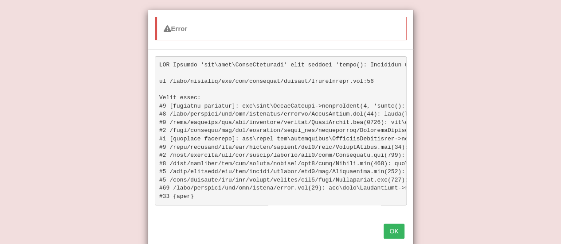
click at [389, 236] on button "OK" at bounding box center [393, 231] width 20 height 15
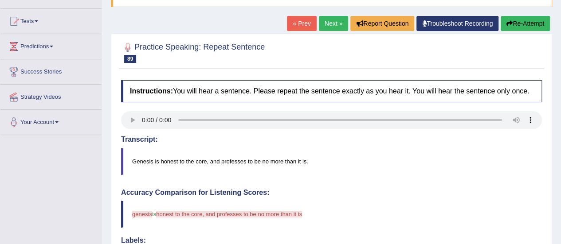
scroll to position [61, 0]
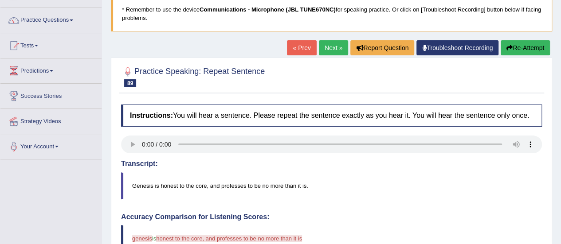
click at [334, 47] on link "Next »" at bounding box center [333, 47] width 29 height 15
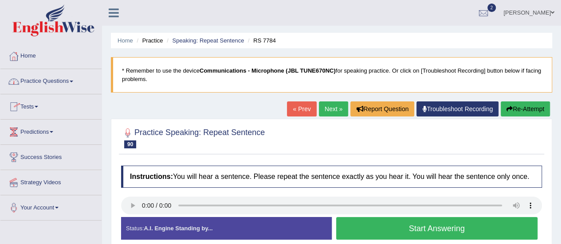
click at [73, 81] on span at bounding box center [72, 82] width 4 height 2
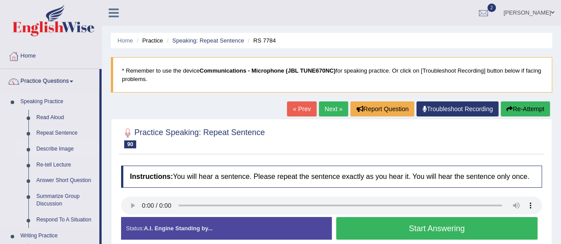
click at [50, 148] on link "Describe Image" at bounding box center [65, 149] width 67 height 16
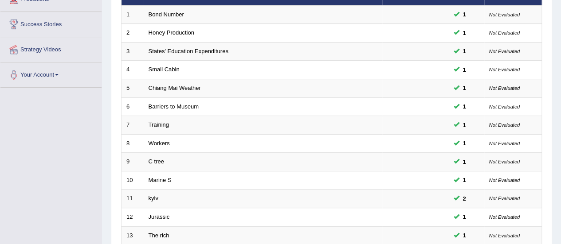
scroll to position [310, 0]
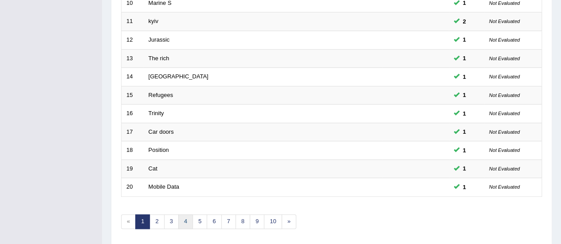
click at [185, 216] on link "4" at bounding box center [185, 222] width 15 height 15
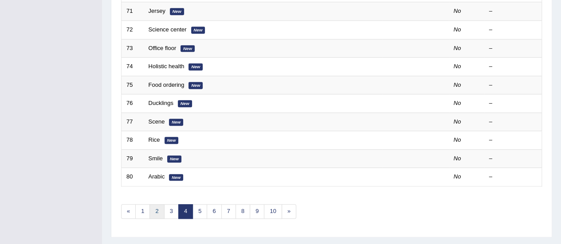
scroll to position [338, 0]
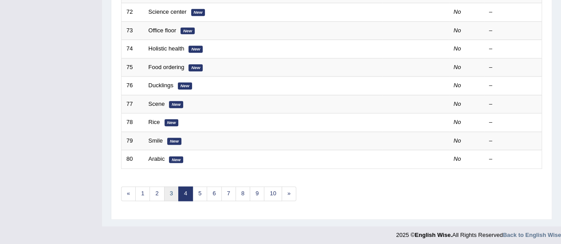
click at [172, 191] on link "3" at bounding box center [171, 194] width 15 height 15
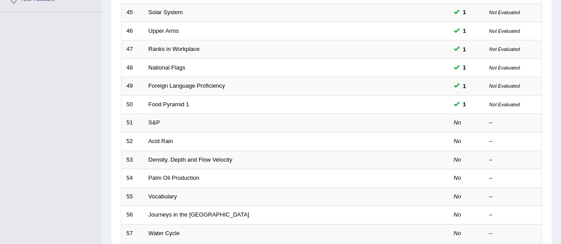
scroll to position [222, 0]
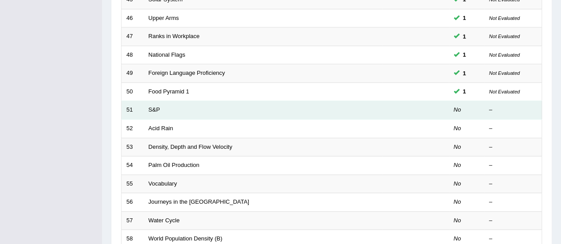
click at [160, 105] on td "S&P" at bounding box center [263, 110] width 238 height 19
click at [153, 108] on link "S&P" at bounding box center [154, 109] width 12 height 7
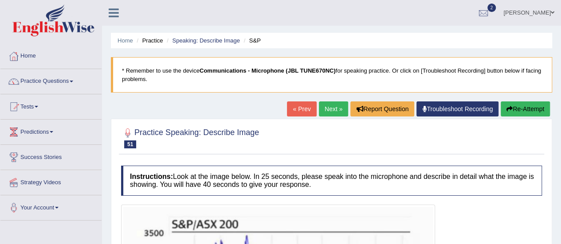
click at [73, 81] on span at bounding box center [72, 82] width 4 height 2
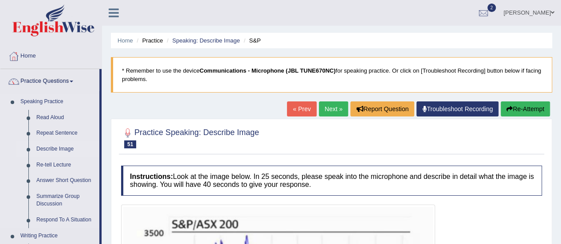
click at [54, 148] on link "Describe Image" at bounding box center [65, 149] width 67 height 16
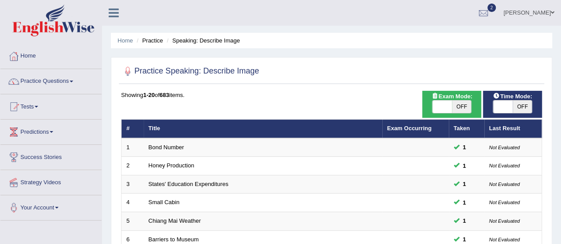
drag, startPoint x: 520, startPoint y: 106, endPoint x: 496, endPoint y: 115, distance: 26.4
click at [518, 107] on span "OFF" at bounding box center [522, 107] width 20 height 12
checkbox input "true"
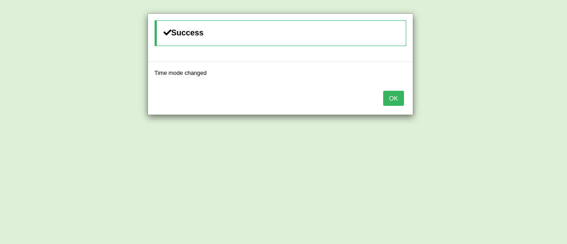
drag, startPoint x: 392, startPoint y: 95, endPoint x: 353, endPoint y: 117, distance: 44.9
click at [392, 96] on button "OK" at bounding box center [393, 98] width 20 height 15
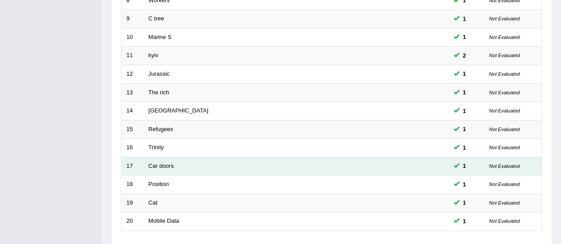
scroll to position [310, 0]
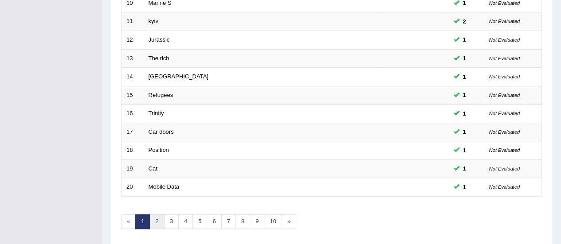
click at [156, 218] on link "2" at bounding box center [156, 222] width 15 height 15
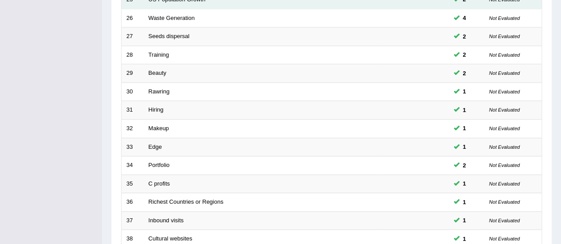
scroll to position [338, 0]
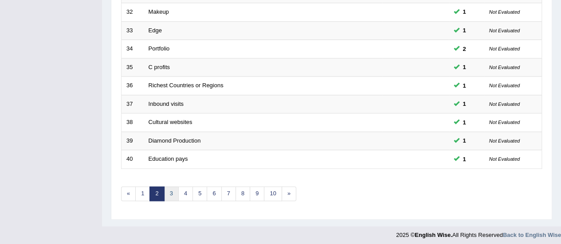
click at [172, 189] on link "3" at bounding box center [171, 194] width 15 height 15
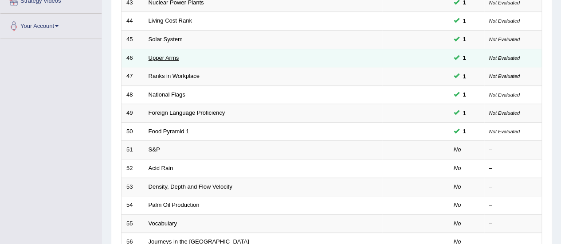
scroll to position [222, 0]
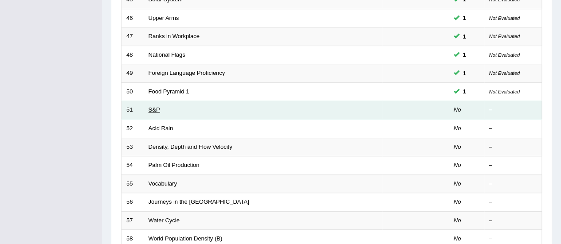
click at [151, 106] on link "S&P" at bounding box center [154, 109] width 12 height 7
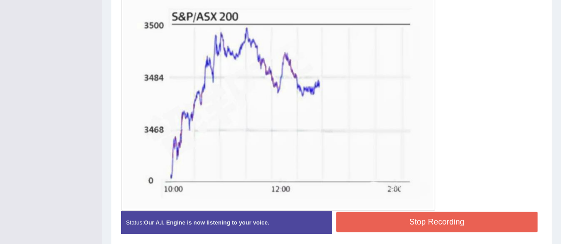
scroll to position [284, 0]
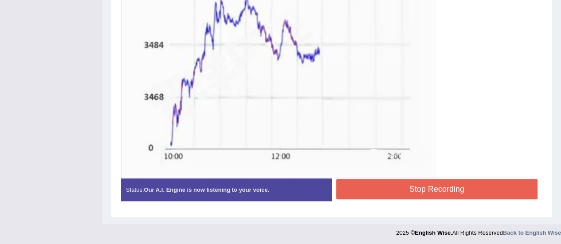
drag, startPoint x: 373, startPoint y: 185, endPoint x: 368, endPoint y: 190, distance: 7.2
click at [373, 187] on button "Stop Recording" at bounding box center [437, 189] width 202 height 20
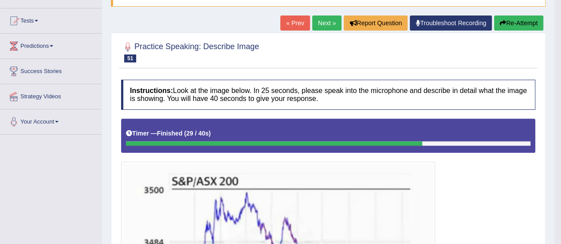
scroll to position [64, 0]
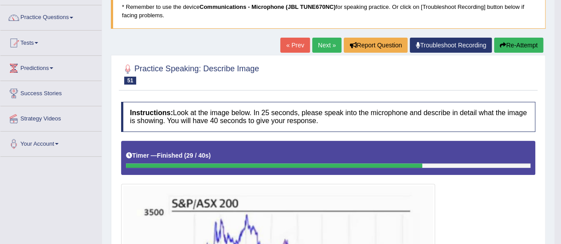
drag, startPoint x: 324, startPoint y: 43, endPoint x: 319, endPoint y: 47, distance: 6.0
click at [324, 44] on link "Next »" at bounding box center [326, 45] width 29 height 15
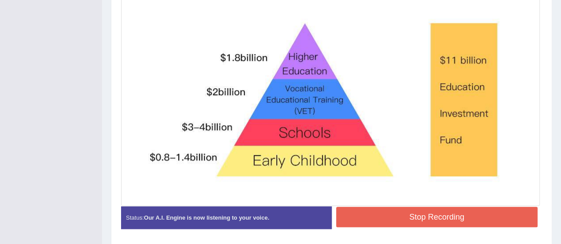
scroll to position [323, 0]
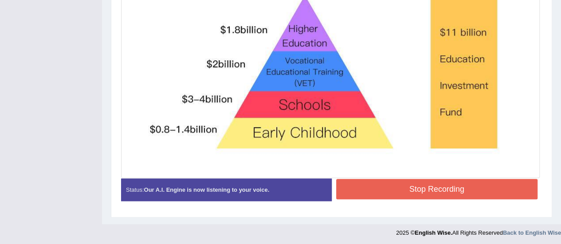
drag, startPoint x: 402, startPoint y: 189, endPoint x: 345, endPoint y: 203, distance: 59.3
click at [400, 190] on button "Stop Recording" at bounding box center [437, 189] width 202 height 20
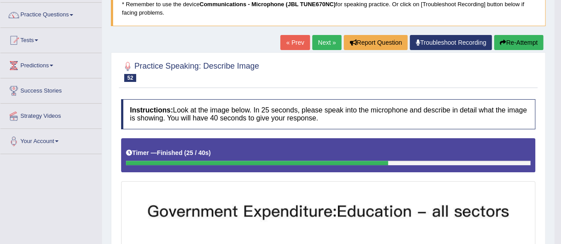
scroll to position [0, 0]
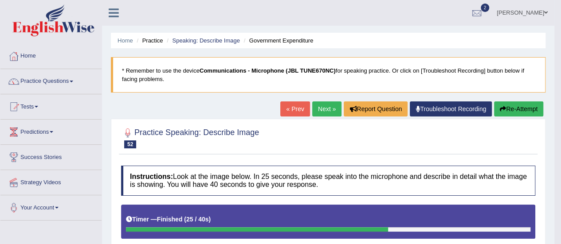
drag, startPoint x: 328, startPoint y: 107, endPoint x: 305, endPoint y: 117, distance: 24.0
click at [327, 108] on link "Next »" at bounding box center [326, 109] width 29 height 15
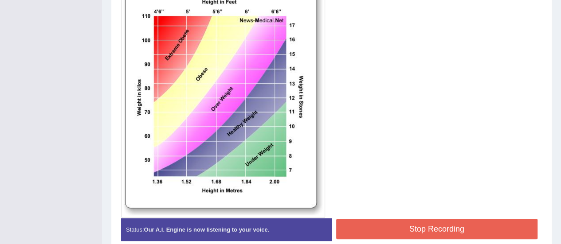
scroll to position [306, 0]
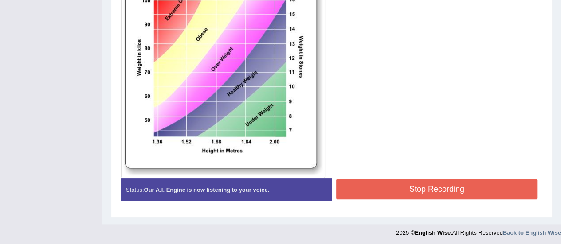
click at [373, 187] on button "Stop Recording" at bounding box center [437, 189] width 202 height 20
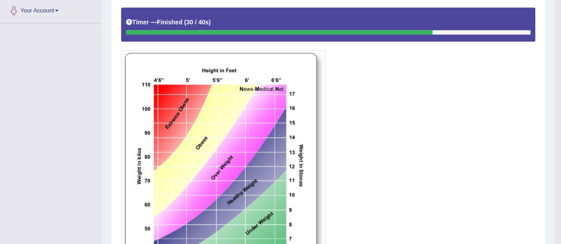
scroll to position [84, 0]
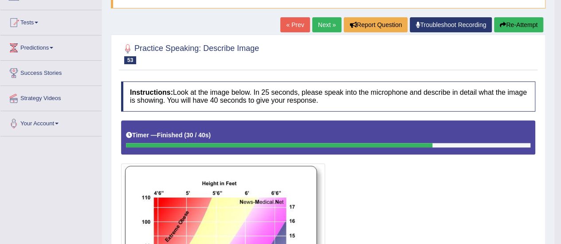
drag, startPoint x: 317, startPoint y: 24, endPoint x: 298, endPoint y: 43, distance: 27.3
click at [317, 25] on link "Next »" at bounding box center [326, 24] width 29 height 15
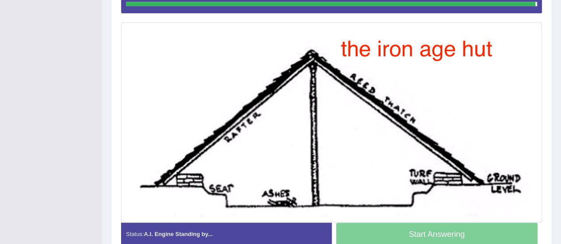
scroll to position [226, 0]
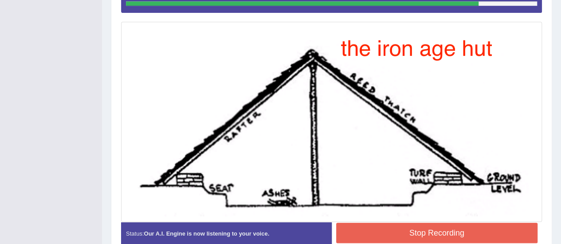
click at [435, 231] on button "Stop Recording" at bounding box center [437, 233] width 202 height 20
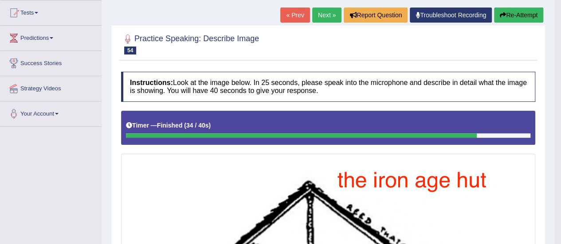
scroll to position [4, 0]
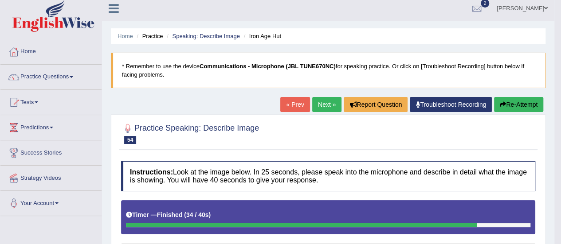
click at [319, 104] on link "Next »" at bounding box center [326, 104] width 29 height 15
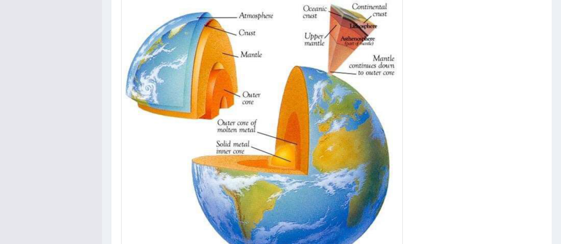
scroll to position [208, 0]
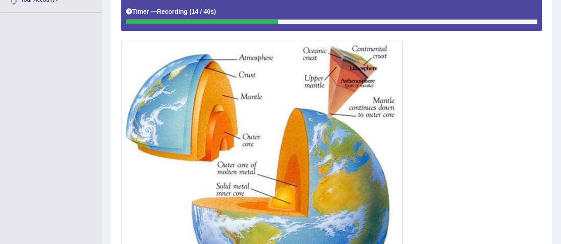
click at [427, 87] on div at bounding box center [331, 155] width 421 height 316
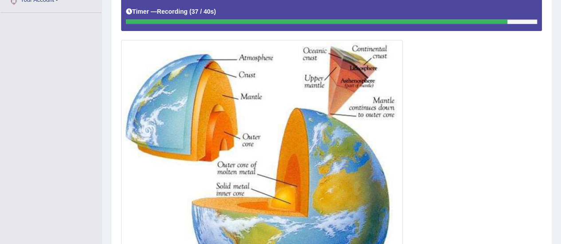
scroll to position [297, 0]
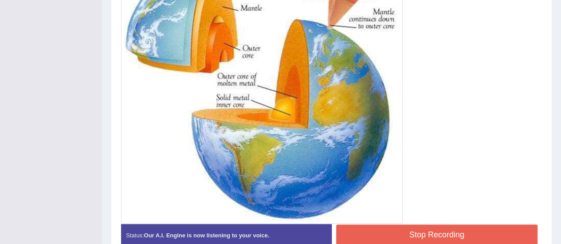
drag, startPoint x: 393, startPoint y: 230, endPoint x: 383, endPoint y: 230, distance: 9.3
click at [392, 230] on button "Stop Recording" at bounding box center [437, 235] width 202 height 20
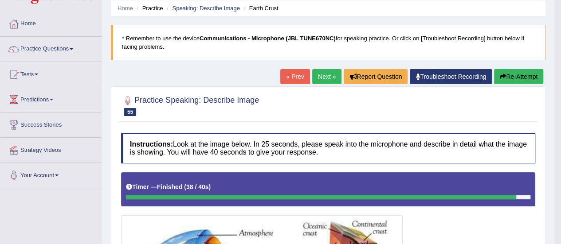
scroll to position [31, 0]
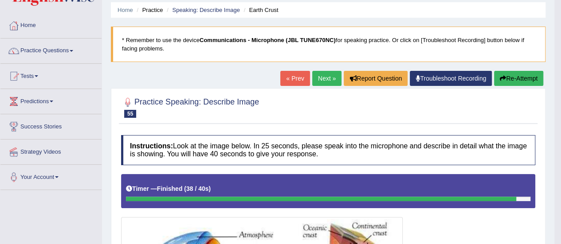
click at [321, 74] on link "Next »" at bounding box center [326, 78] width 29 height 15
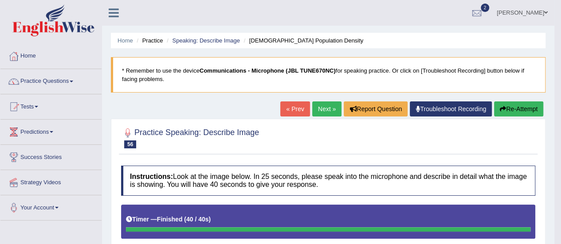
click at [322, 106] on link "Next »" at bounding box center [326, 109] width 29 height 15
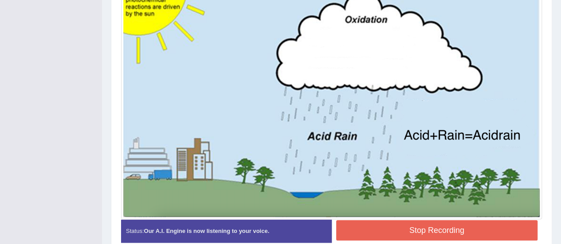
scroll to position [314, 0]
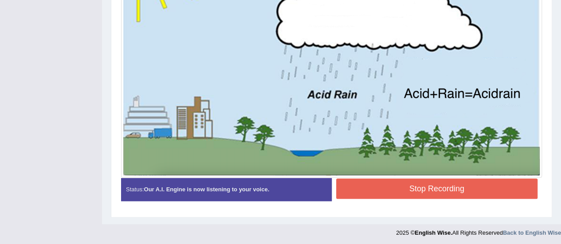
click at [409, 187] on button "Stop Recording" at bounding box center [437, 189] width 202 height 20
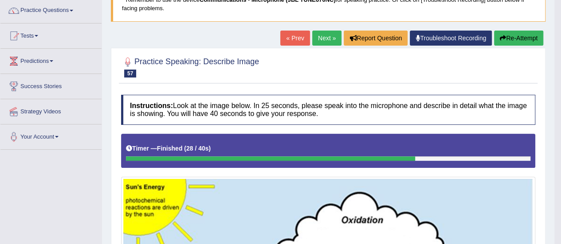
scroll to position [0, 0]
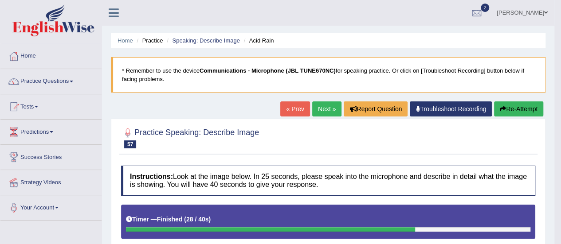
click at [326, 107] on link "Next »" at bounding box center [326, 109] width 29 height 15
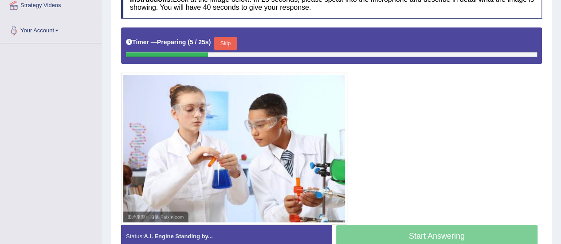
scroll to position [222, 0]
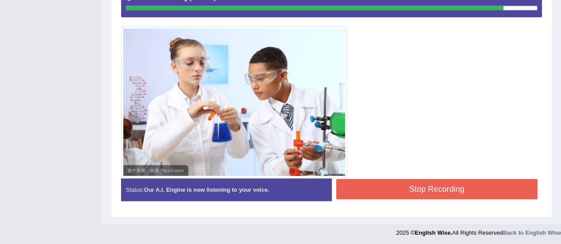
click at [396, 189] on button "Stop Recording" at bounding box center [437, 189] width 202 height 20
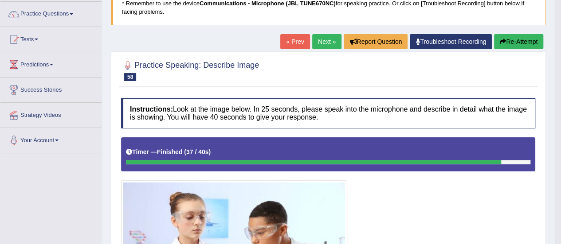
scroll to position [0, 0]
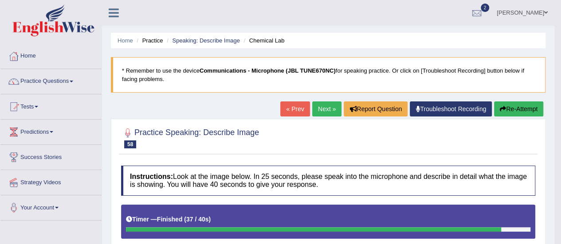
drag, startPoint x: 324, startPoint y: 108, endPoint x: 273, endPoint y: 189, distance: 96.4
click at [324, 109] on link "Next »" at bounding box center [326, 109] width 29 height 15
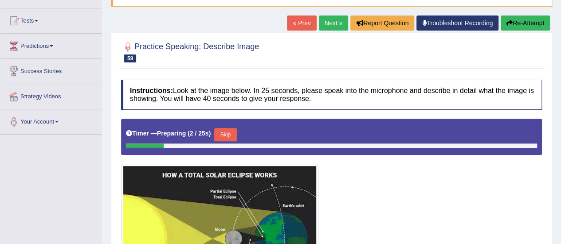
scroll to position [177, 0]
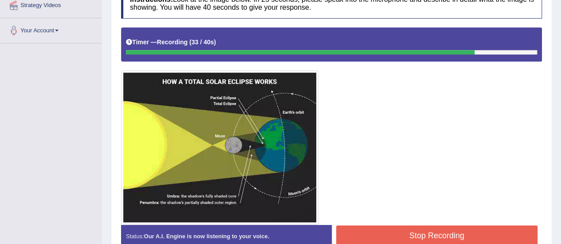
click at [394, 232] on button "Stop Recording" at bounding box center [437, 236] width 202 height 20
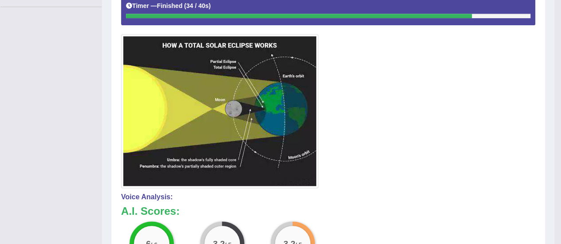
scroll to position [89, 0]
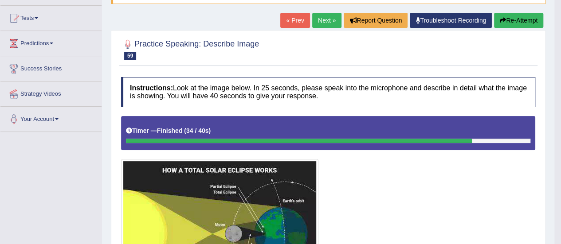
drag, startPoint x: 320, startPoint y: 21, endPoint x: 310, endPoint y: 34, distance: 15.9
click at [320, 21] on link "Next »" at bounding box center [326, 20] width 29 height 15
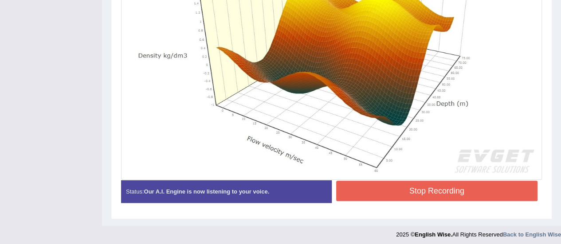
scroll to position [343, 0]
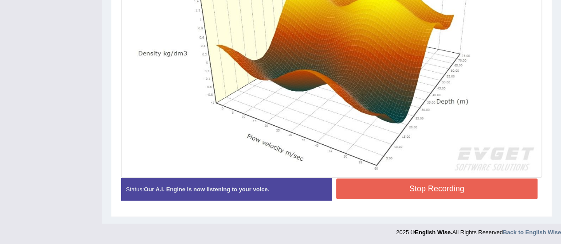
click at [420, 186] on button "Stop Recording" at bounding box center [437, 189] width 202 height 20
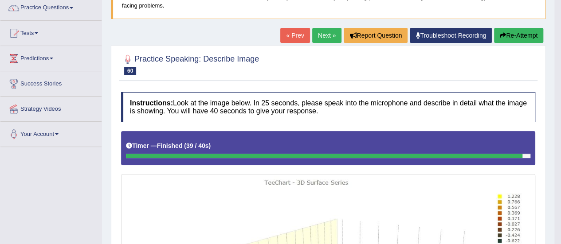
scroll to position [32, 0]
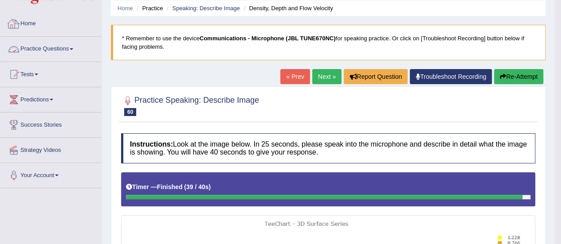
drag, startPoint x: 75, startPoint y: 47, endPoint x: 70, endPoint y: 53, distance: 8.1
click at [73, 48] on span at bounding box center [72, 49] width 4 height 2
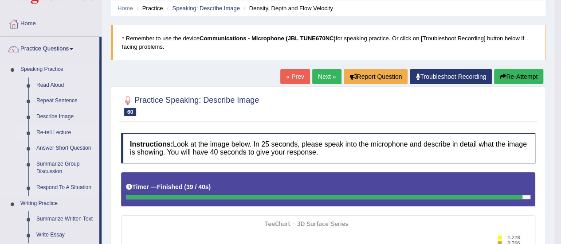
click at [57, 132] on link "Re-tell Lecture" at bounding box center [65, 133] width 67 height 16
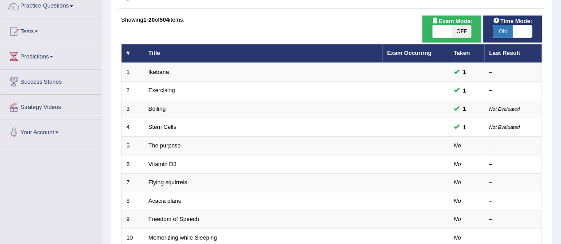
scroll to position [133, 0]
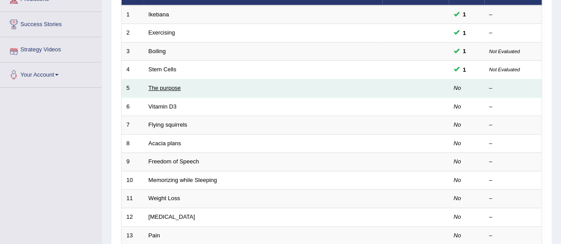
click at [167, 87] on link "The purpose" at bounding box center [164, 88] width 32 height 7
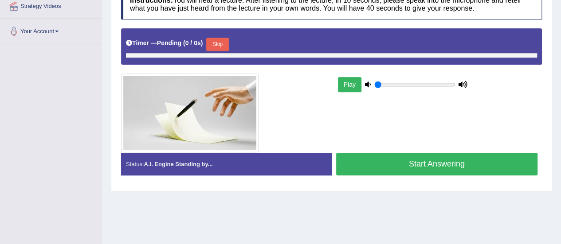
scroll to position [177, 0]
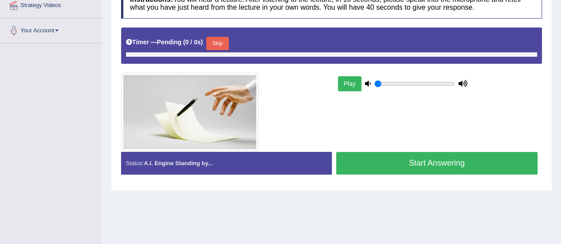
click at [353, 80] on button "Play" at bounding box center [349, 83] width 23 height 15
click at [376, 162] on button "Start Answering" at bounding box center [437, 163] width 202 height 23
click at [414, 161] on button "Start Answering" at bounding box center [437, 163] width 202 height 23
click at [220, 41] on button "Skip" at bounding box center [217, 43] width 22 height 13
click at [378, 163] on button "Start Answering" at bounding box center [437, 163] width 202 height 23
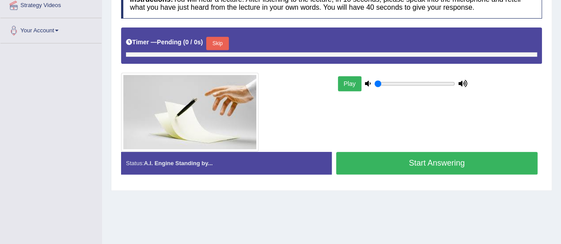
click at [379, 163] on button "Start Answering" at bounding box center [437, 163] width 202 height 23
drag, startPoint x: 379, startPoint y: 163, endPoint x: 373, endPoint y: 163, distance: 5.8
click at [379, 163] on button "Start Answering" at bounding box center [437, 163] width 202 height 23
click at [344, 86] on button "Play" at bounding box center [349, 83] width 23 height 15
click at [343, 81] on button "Play" at bounding box center [349, 83] width 23 height 15
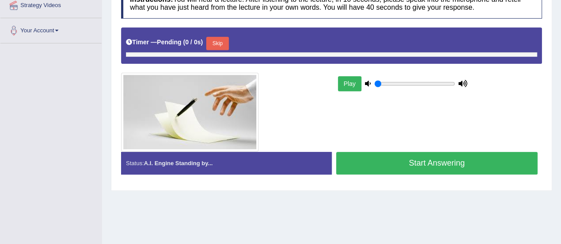
click at [413, 164] on button "Start Answering" at bounding box center [437, 163] width 202 height 23
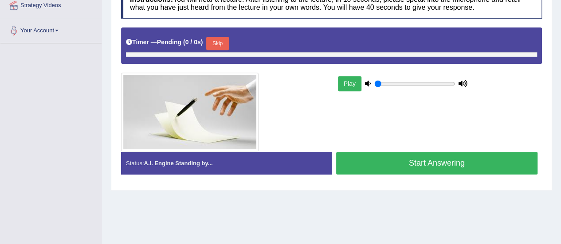
click at [410, 163] on button "Start Answering" at bounding box center [437, 163] width 202 height 23
click at [408, 162] on button "Start Answering" at bounding box center [437, 163] width 202 height 23
click at [408, 161] on button "Start Answering" at bounding box center [437, 163] width 202 height 23
click at [415, 170] on button "Start Answering" at bounding box center [437, 163] width 202 height 23
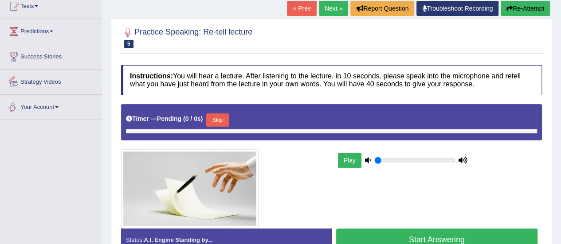
scroll to position [44, 0]
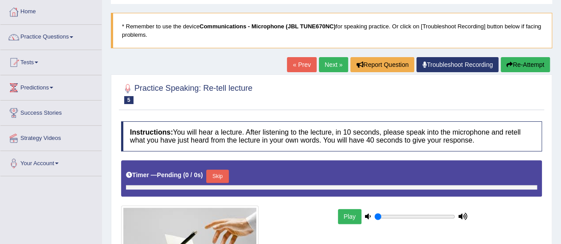
click at [73, 37] on span at bounding box center [72, 37] width 4 height 2
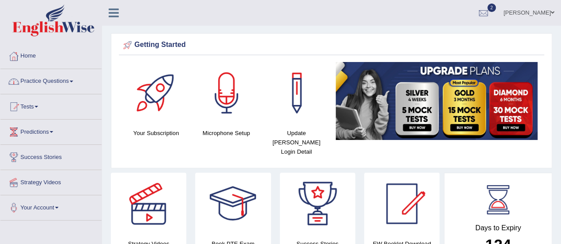
click at [73, 81] on span at bounding box center [72, 82] width 4 height 2
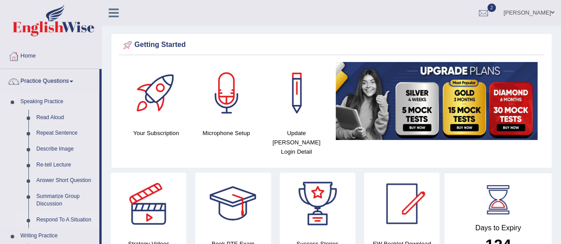
click at [64, 221] on link "Respond To A Situation" at bounding box center [65, 220] width 67 height 16
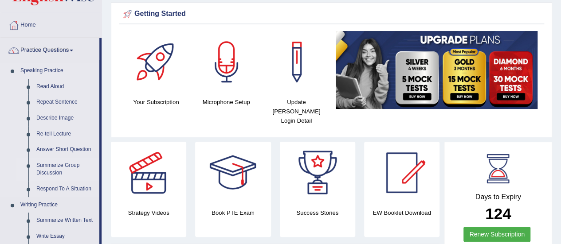
scroll to position [44, 0]
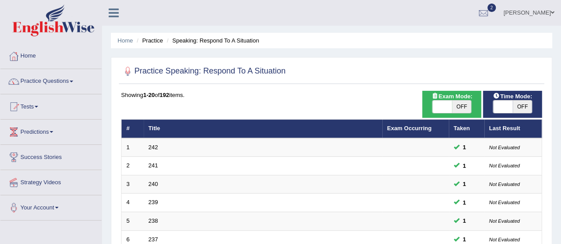
click at [522, 106] on span "OFF" at bounding box center [522, 107] width 20 height 12
checkbox input "true"
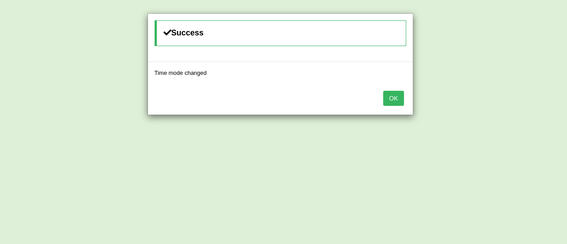
click at [393, 95] on button "OK" at bounding box center [393, 98] width 20 height 15
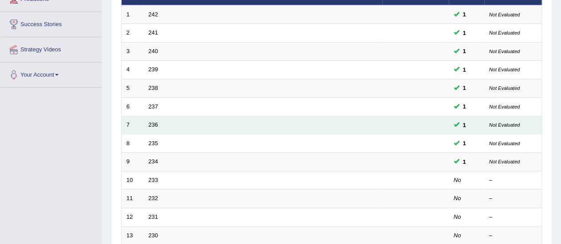
scroll to position [177, 0]
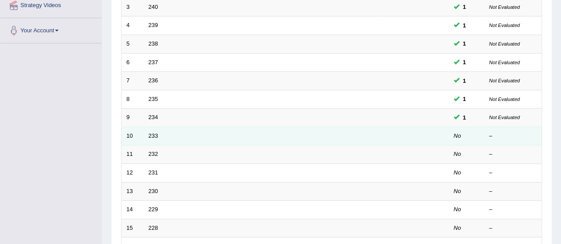
click at [160, 136] on td "233" at bounding box center [263, 136] width 238 height 19
click at [153, 133] on link "233" at bounding box center [153, 136] width 10 height 7
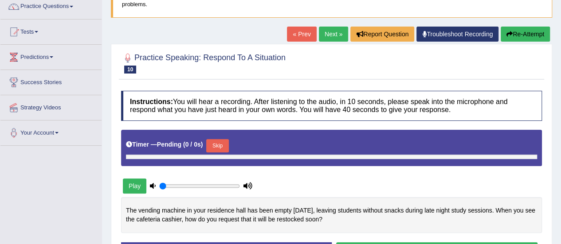
scroll to position [89, 0]
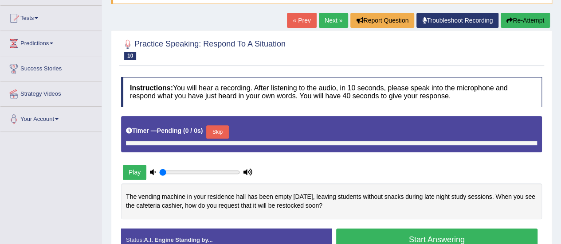
click at [137, 171] on button "Play" at bounding box center [134, 172] width 23 height 15
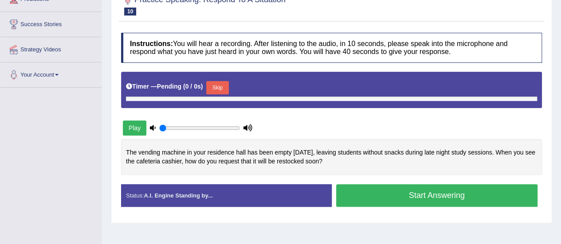
click at [429, 191] on button "Start Answering" at bounding box center [437, 195] width 202 height 23
click at [406, 193] on button "Start Answering" at bounding box center [437, 195] width 202 height 23
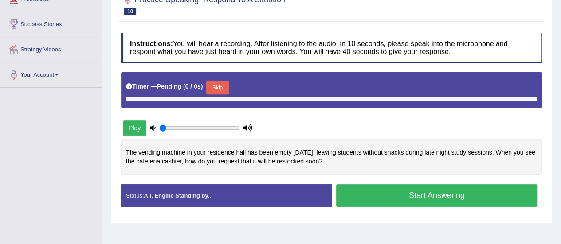
click at [406, 193] on button "Start Answering" at bounding box center [437, 195] width 202 height 23
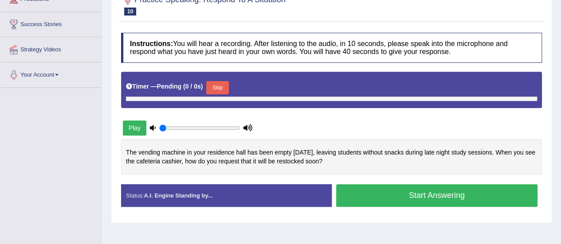
click at [406, 193] on button "Start Answering" at bounding box center [437, 195] width 202 height 23
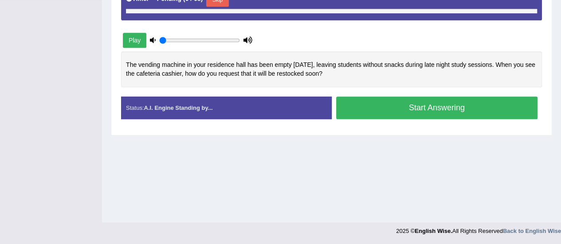
scroll to position [132, 0]
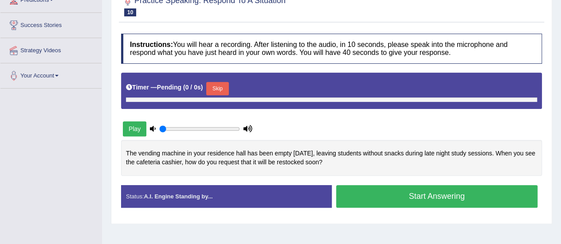
click at [439, 194] on button "Start Answering" at bounding box center [437, 196] width 202 height 23
click at [429, 204] on button "Start Answering" at bounding box center [437, 196] width 202 height 23
click at [415, 195] on button "Start Answering" at bounding box center [437, 196] width 202 height 23
click at [218, 88] on button "Skip" at bounding box center [217, 88] width 22 height 13
click at [126, 127] on button "Play" at bounding box center [134, 128] width 23 height 15
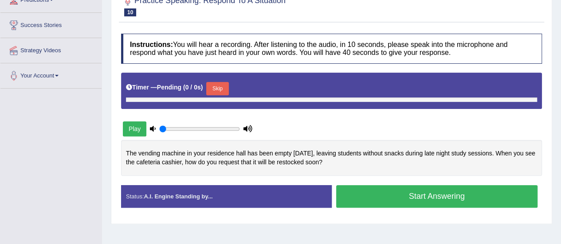
click at [137, 128] on button "Play" at bounding box center [134, 128] width 23 height 15
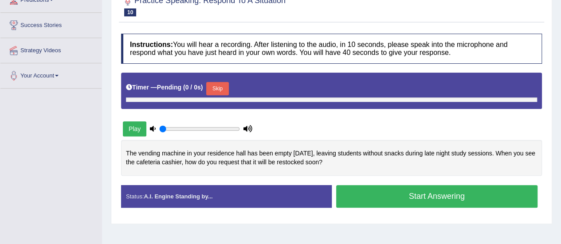
click at [137, 128] on button "Play" at bounding box center [134, 128] width 23 height 15
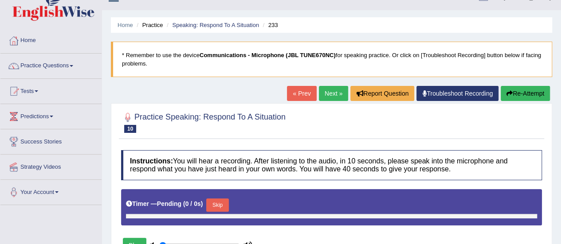
scroll to position [0, 0]
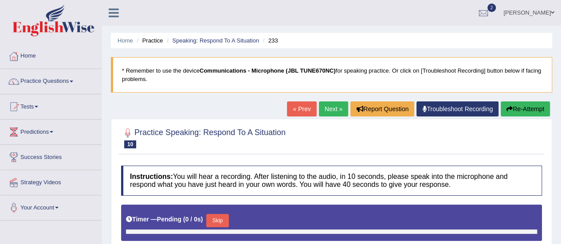
drag, startPoint x: 531, startPoint y: 107, endPoint x: 501, endPoint y: 114, distance: 30.2
click at [531, 107] on button "Re-Attempt" at bounding box center [524, 109] width 49 height 15
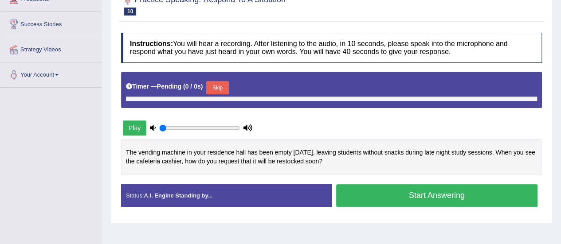
click at [138, 123] on button "Play" at bounding box center [134, 128] width 23 height 15
click at [389, 195] on button "Start Answering" at bounding box center [437, 195] width 202 height 23
click at [375, 195] on button "Start Answering" at bounding box center [437, 195] width 202 height 23
click at [373, 195] on button "Start Answering" at bounding box center [437, 195] width 202 height 23
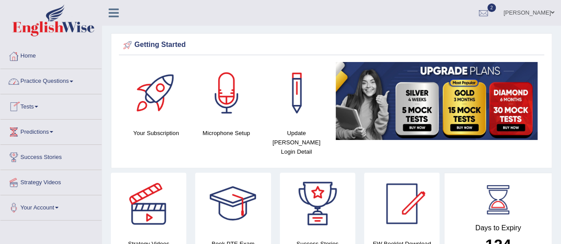
click at [73, 80] on link "Practice Questions" at bounding box center [50, 80] width 101 height 22
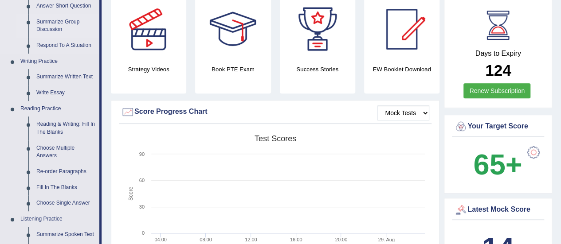
scroll to position [133, 0]
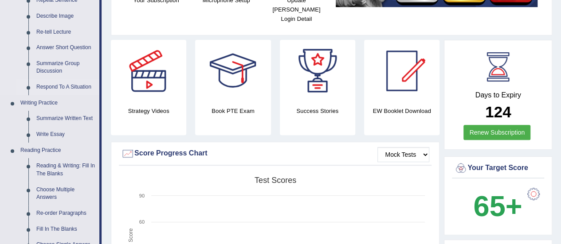
click at [65, 86] on link "Respond To A Situation" at bounding box center [65, 87] width 67 height 16
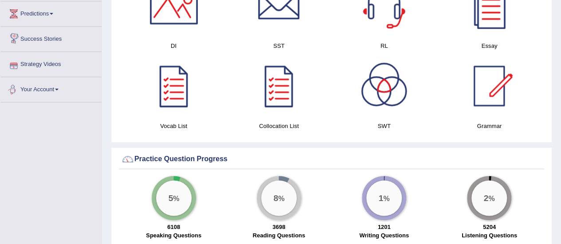
scroll to position [487, 0]
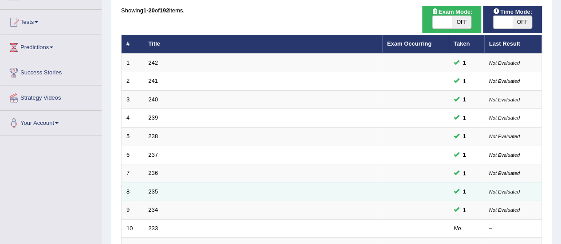
scroll to position [133, 0]
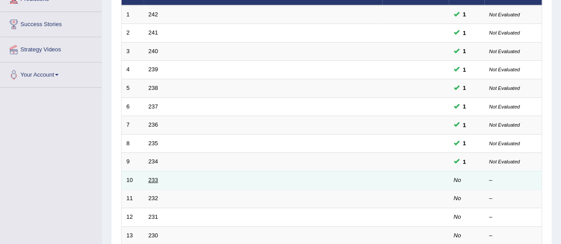
click at [154, 177] on link "233" at bounding box center [153, 180] width 10 height 7
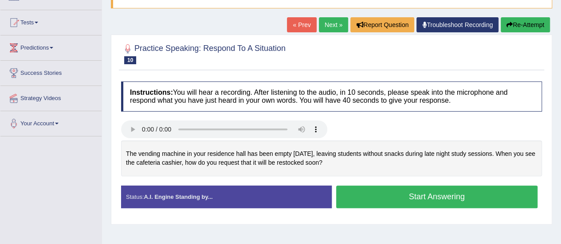
scroll to position [89, 0]
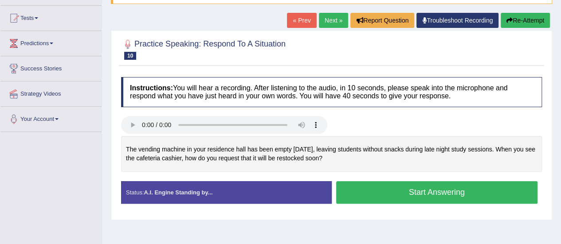
click at [406, 190] on button "Start Answering" at bounding box center [437, 192] width 202 height 23
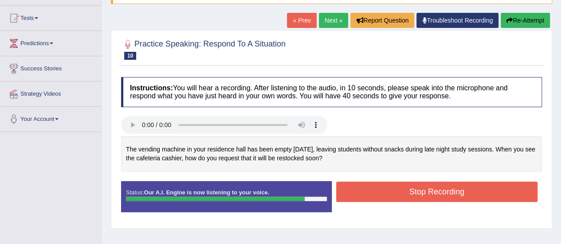
click at [386, 189] on button "Stop Recording" at bounding box center [437, 192] width 202 height 20
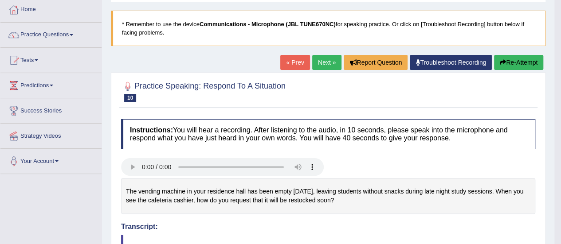
scroll to position [44, 0]
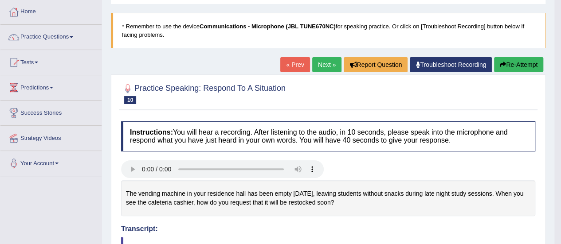
click at [316, 63] on link "Next »" at bounding box center [326, 64] width 29 height 15
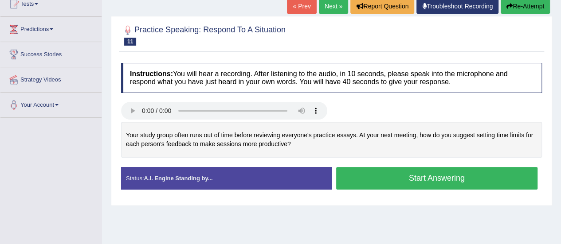
scroll to position [89, 0]
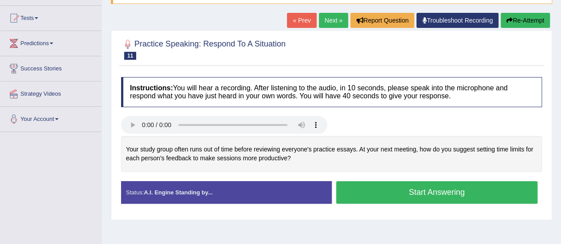
click at [398, 192] on button "Start Answering" at bounding box center [437, 192] width 202 height 23
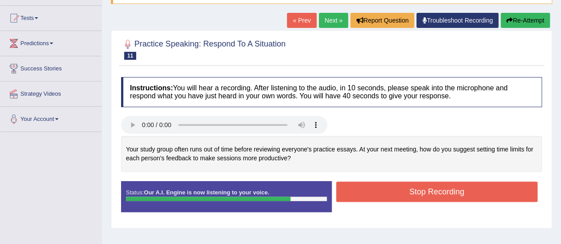
click at [381, 187] on button "Stop Recording" at bounding box center [437, 192] width 202 height 20
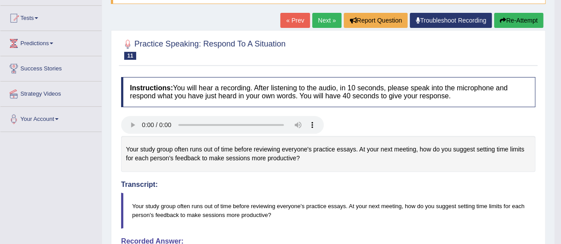
drag, startPoint x: 324, startPoint y: 18, endPoint x: 308, endPoint y: 27, distance: 17.9
click at [324, 18] on link "Next »" at bounding box center [326, 20] width 29 height 15
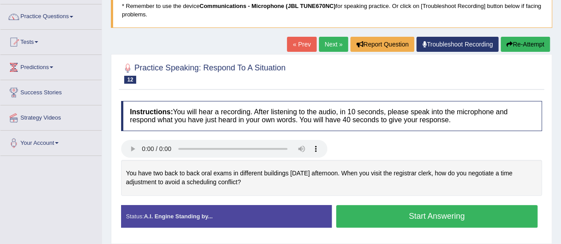
scroll to position [89, 0]
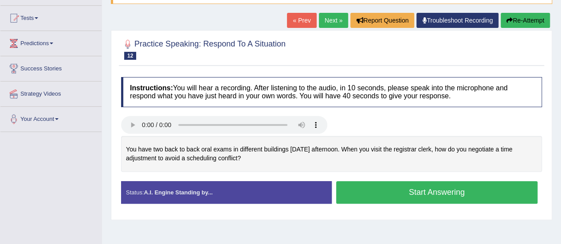
click at [417, 192] on button "Start Answering" at bounding box center [437, 192] width 202 height 23
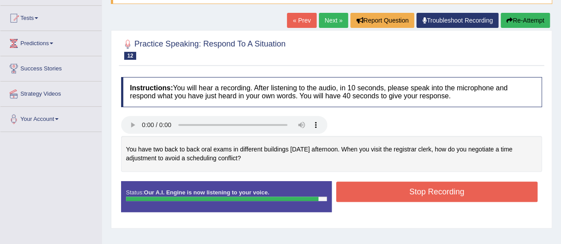
click at [406, 190] on button "Stop Recording" at bounding box center [437, 192] width 202 height 20
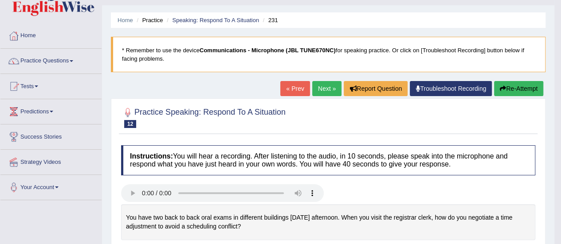
scroll to position [0, 0]
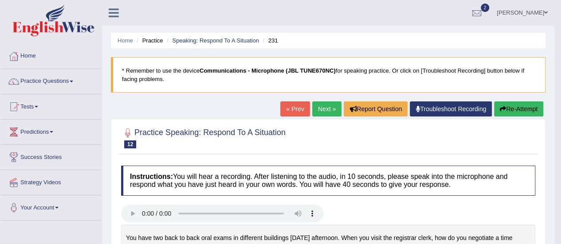
click at [320, 109] on link "Next »" at bounding box center [326, 109] width 29 height 15
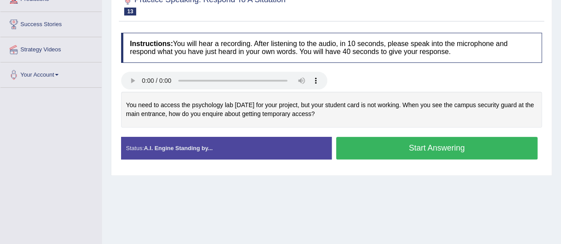
click at [411, 147] on button "Start Answering" at bounding box center [437, 148] width 202 height 23
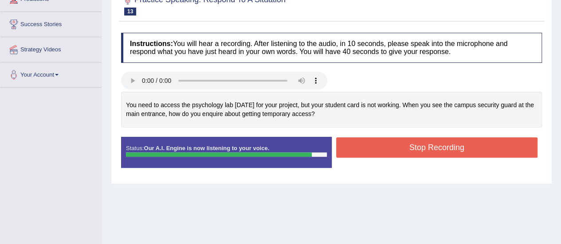
click at [391, 147] on button "Stop Recording" at bounding box center [437, 147] width 202 height 20
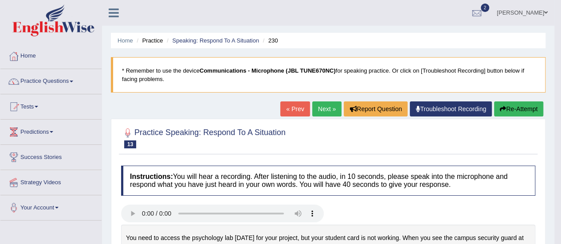
click at [331, 108] on link "Next »" at bounding box center [326, 109] width 29 height 15
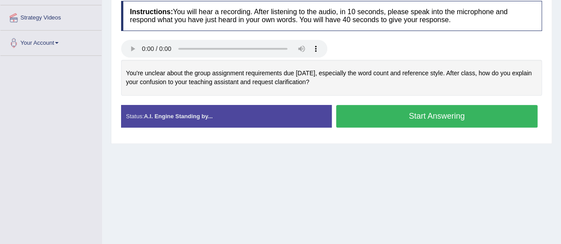
scroll to position [133, 0]
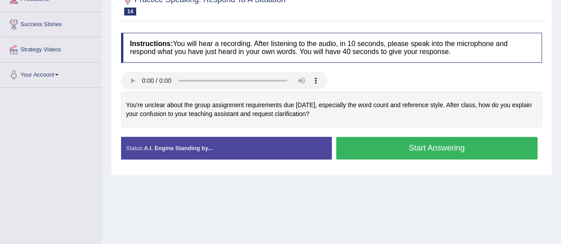
drag, startPoint x: 352, startPoint y: 142, endPoint x: 156, endPoint y: 139, distance: 196.4
click at [352, 143] on button "Start Answering" at bounding box center [437, 148] width 202 height 23
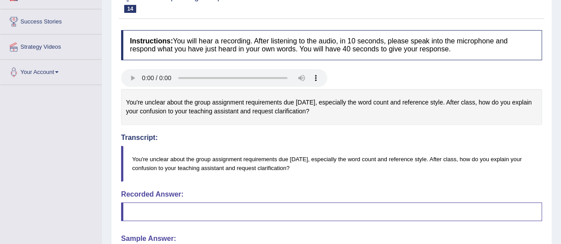
scroll to position [27, 0]
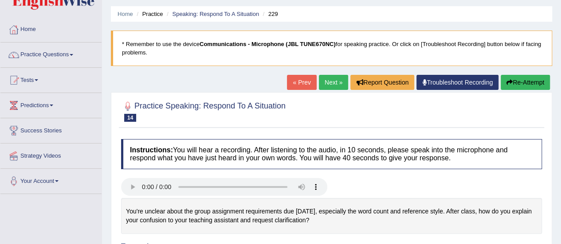
click at [332, 80] on link "Next »" at bounding box center [333, 82] width 29 height 15
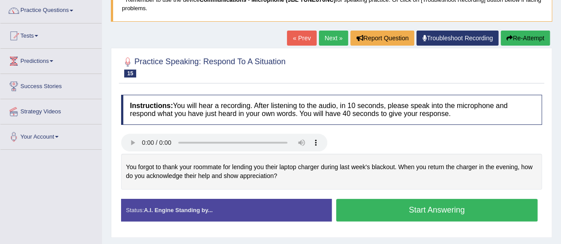
scroll to position [177, 0]
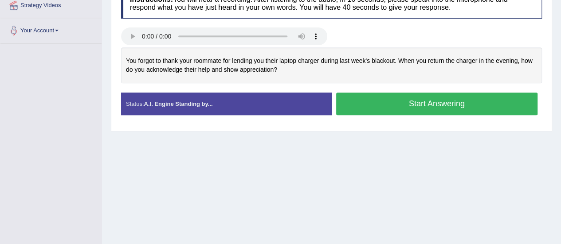
click at [409, 102] on button "Start Answering" at bounding box center [437, 104] width 202 height 23
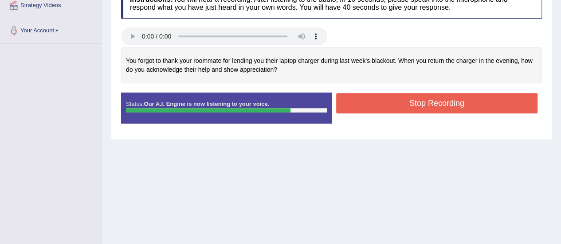
click at [402, 98] on button "Stop Recording" at bounding box center [437, 103] width 202 height 20
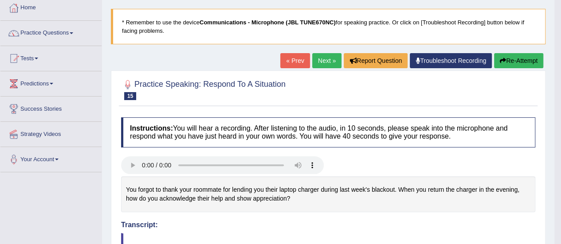
scroll to position [0, 0]
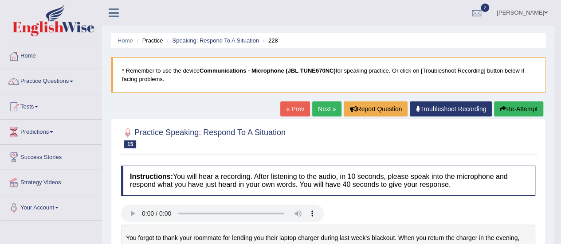
click at [73, 81] on span at bounding box center [72, 82] width 4 height 2
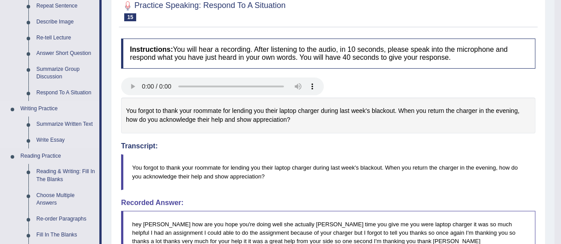
scroll to position [133, 0]
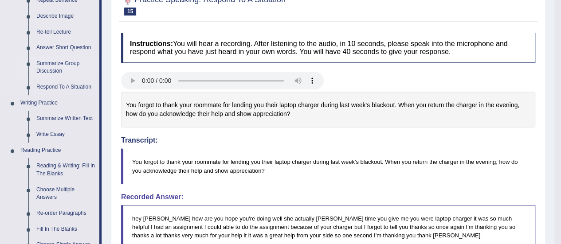
click at [50, 66] on link "Summarize Group Discussion" at bounding box center [65, 67] width 67 height 23
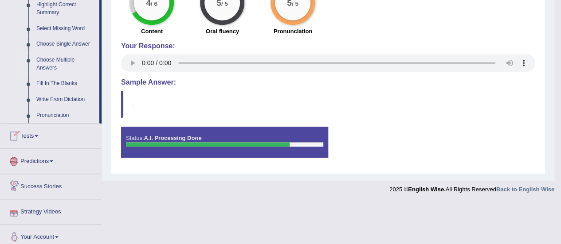
scroll to position [449, 0]
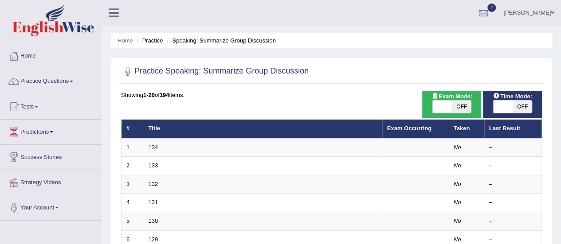
click at [501, 109] on span at bounding box center [503, 107] width 20 height 12
checkbox input "true"
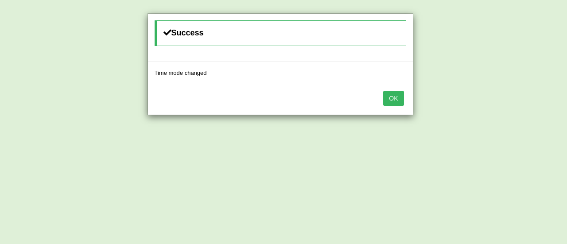
click at [397, 97] on button "OK" at bounding box center [393, 98] width 20 height 15
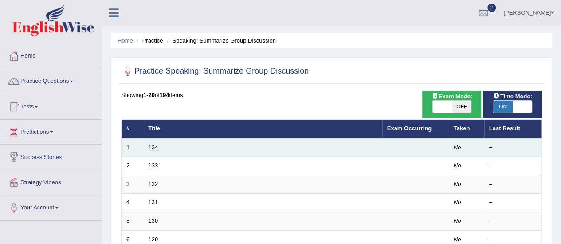
click at [153, 148] on link "134" at bounding box center [153, 147] width 10 height 7
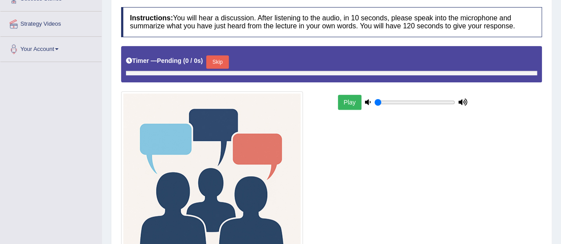
scroll to position [177, 0]
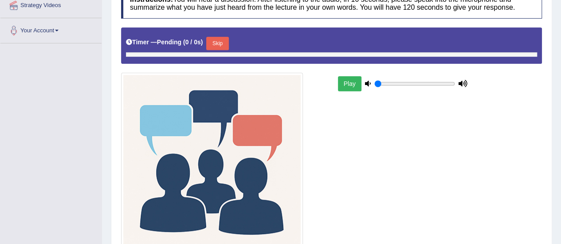
click at [352, 78] on button "Play" at bounding box center [349, 83] width 23 height 15
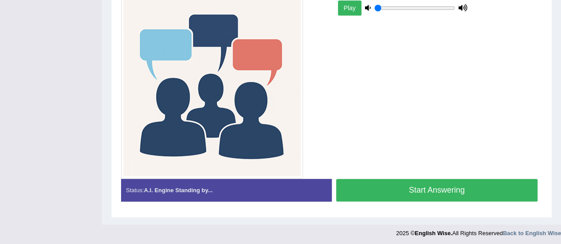
scroll to position [120, 0]
